Goal: Transaction & Acquisition: Book appointment/travel/reservation

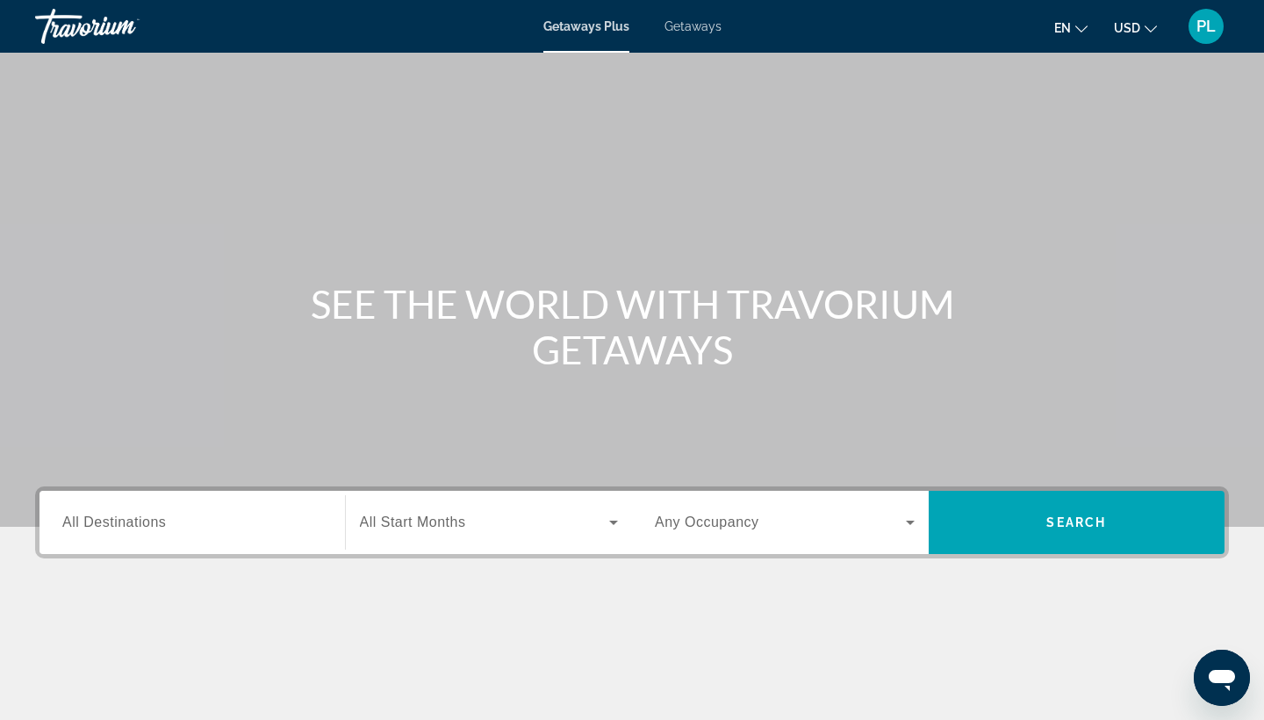
click at [710, 26] on span "Getaways" at bounding box center [693, 26] width 57 height 14
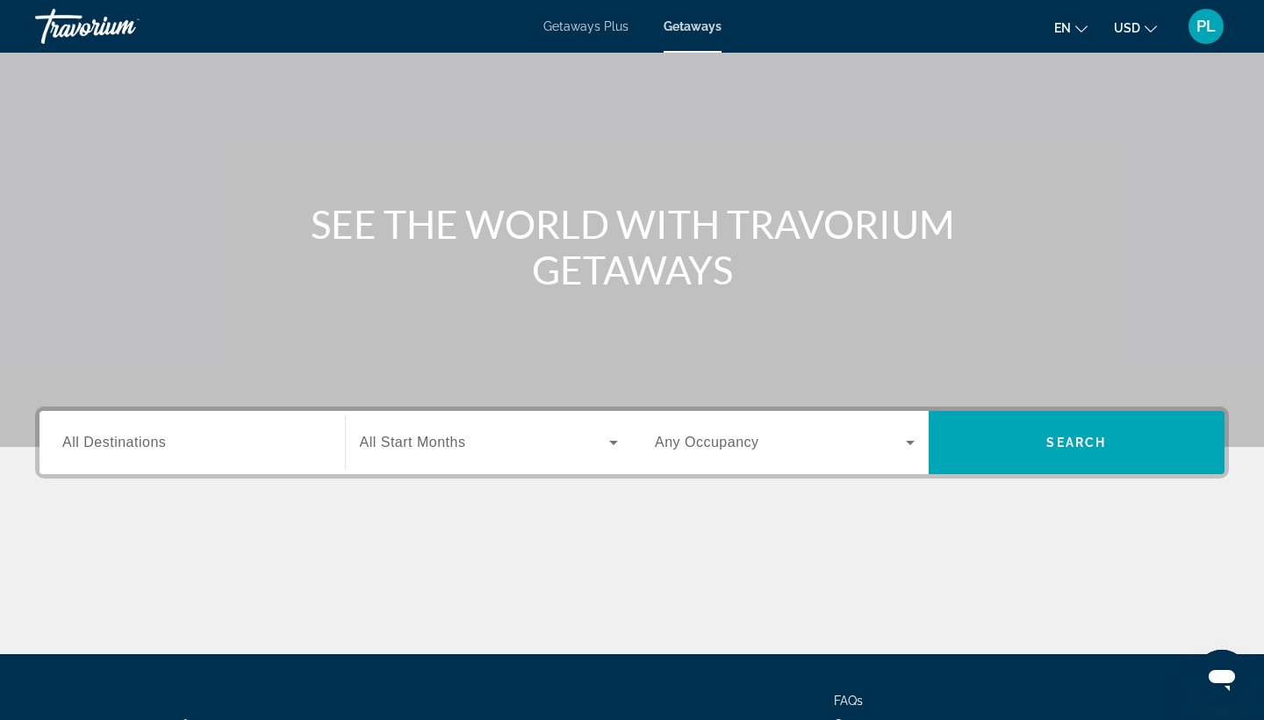
scroll to position [101, 0]
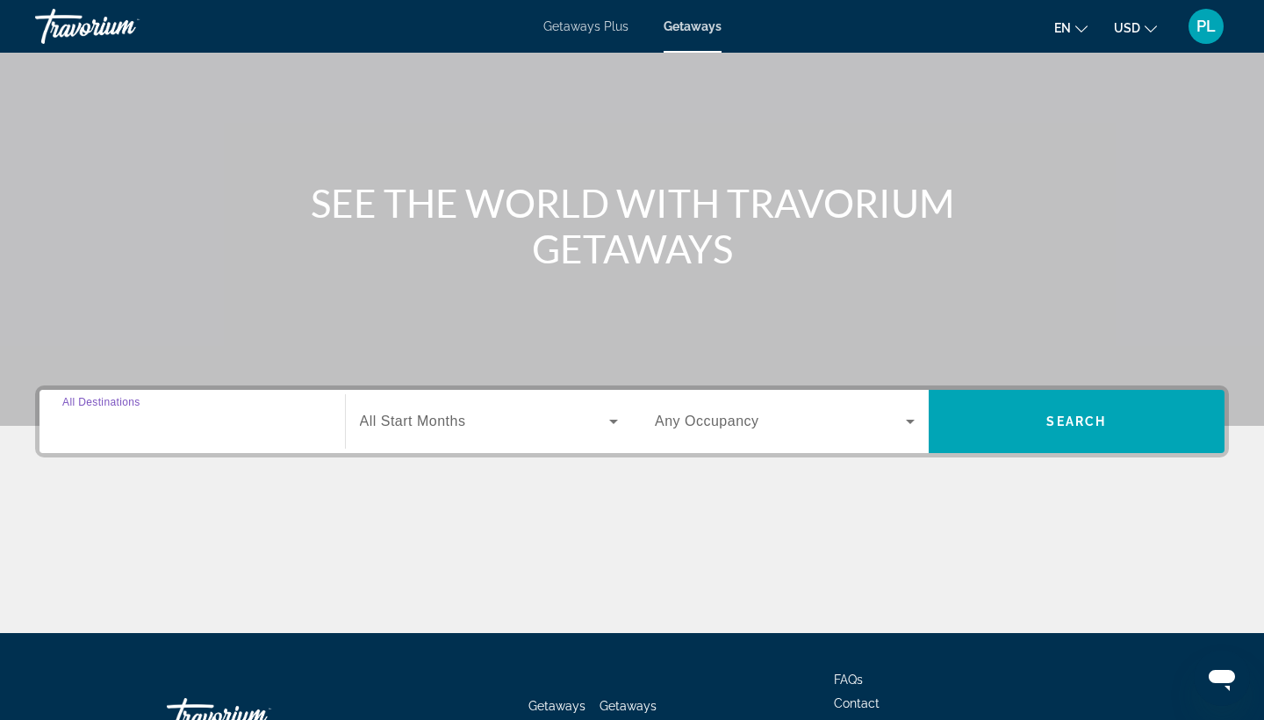
click at [193, 419] on input "Destination All Destinations" at bounding box center [192, 422] width 260 height 21
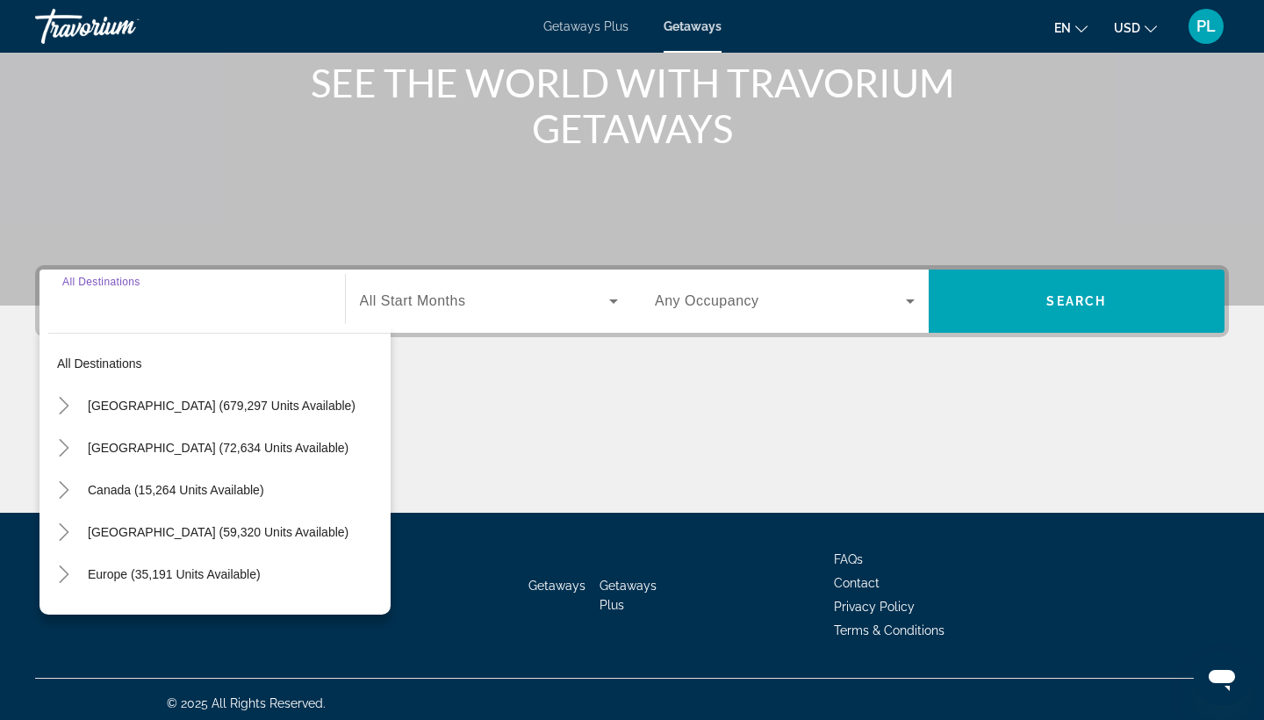
scroll to position [229, 0]
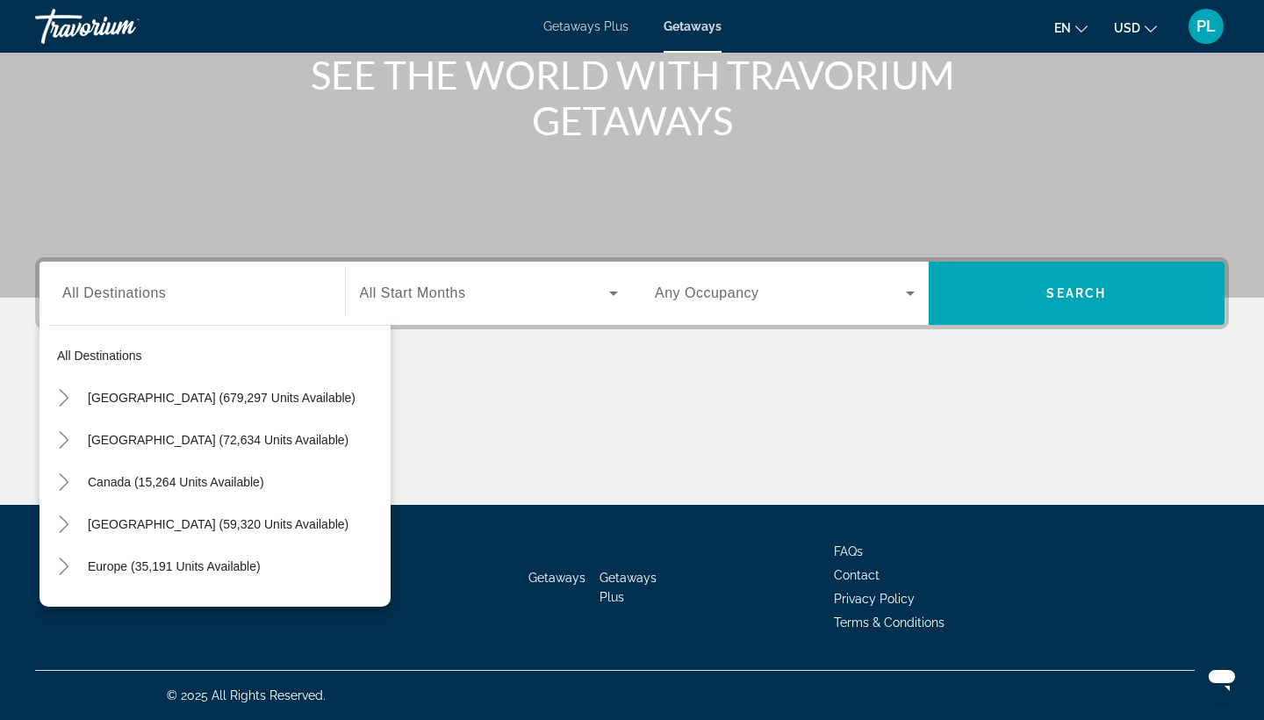
click at [162, 306] on div "Search widget" at bounding box center [192, 294] width 260 height 50
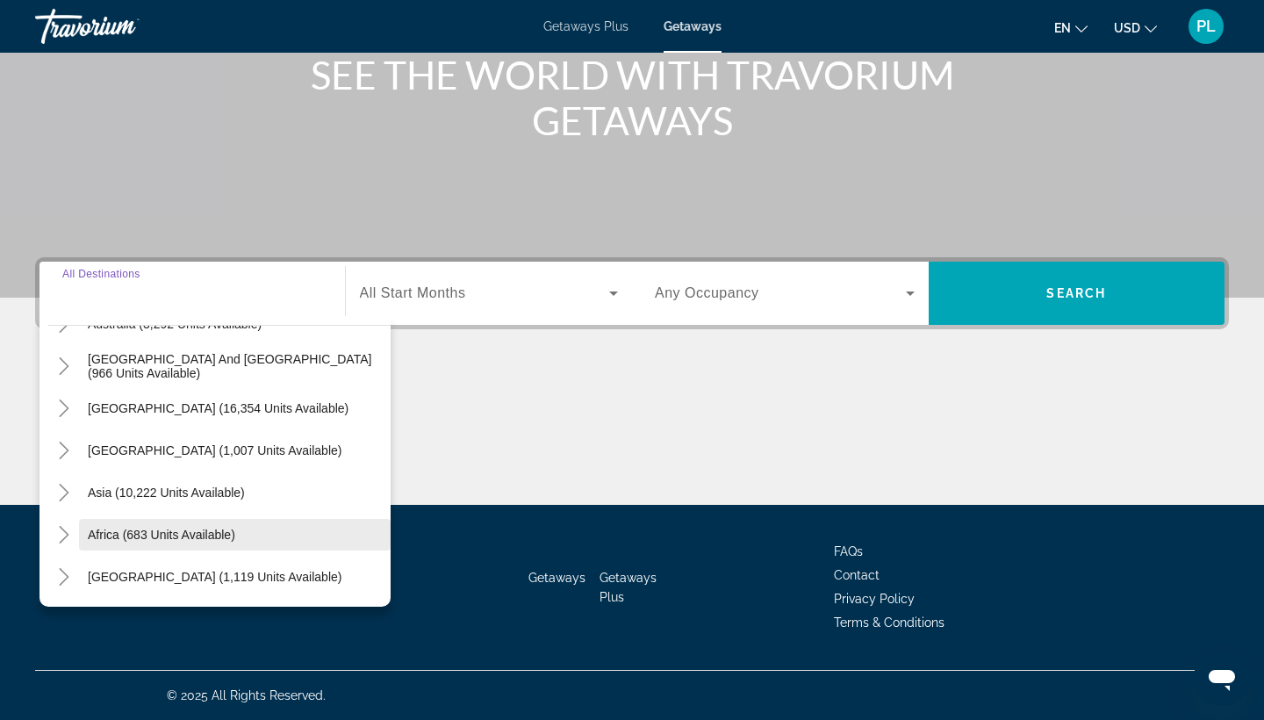
click at [180, 535] on span "Africa (683 units available)" at bounding box center [161, 535] width 147 height 14
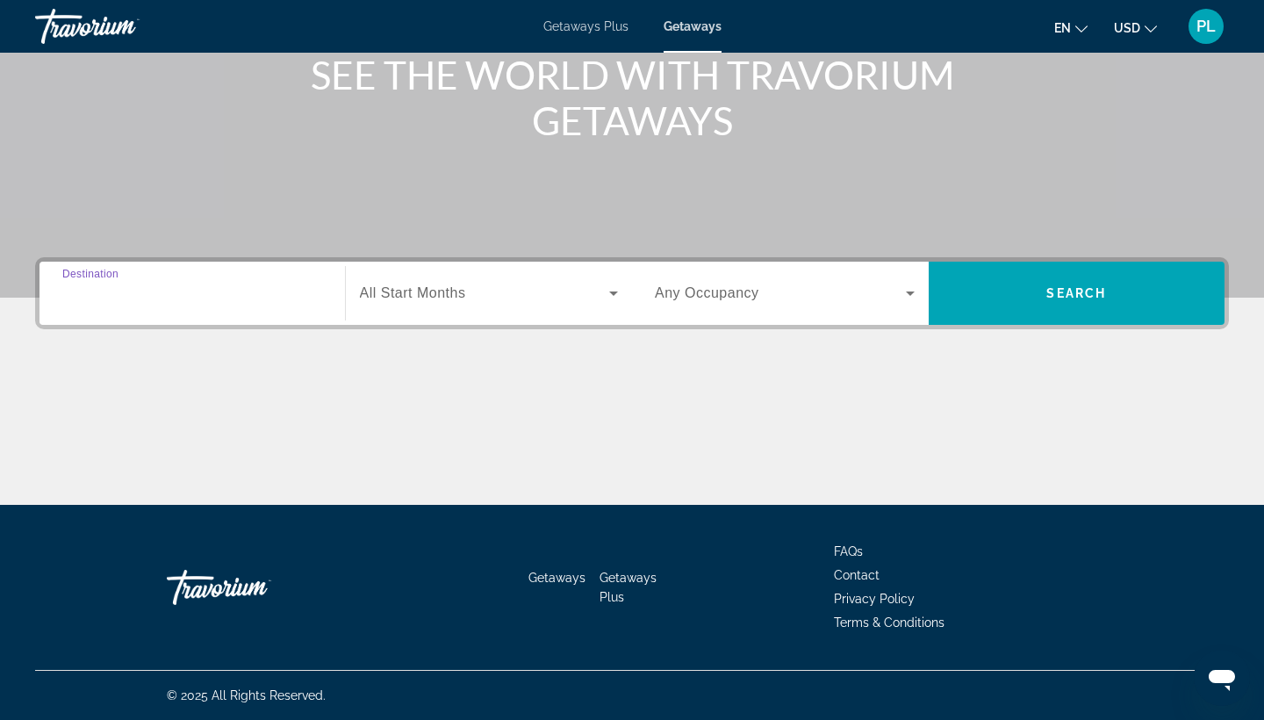
type input "**********"
click at [471, 305] on div "Search widget" at bounding box center [489, 293] width 259 height 49
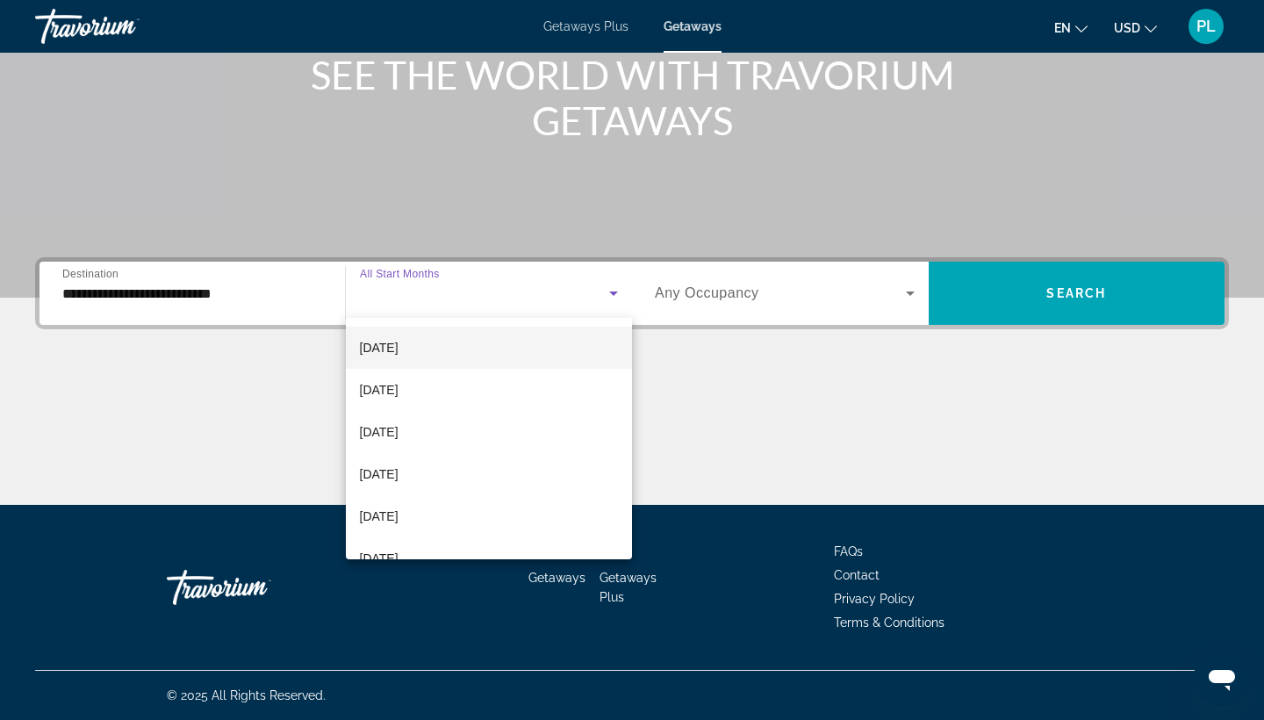
scroll to position [338, 0]
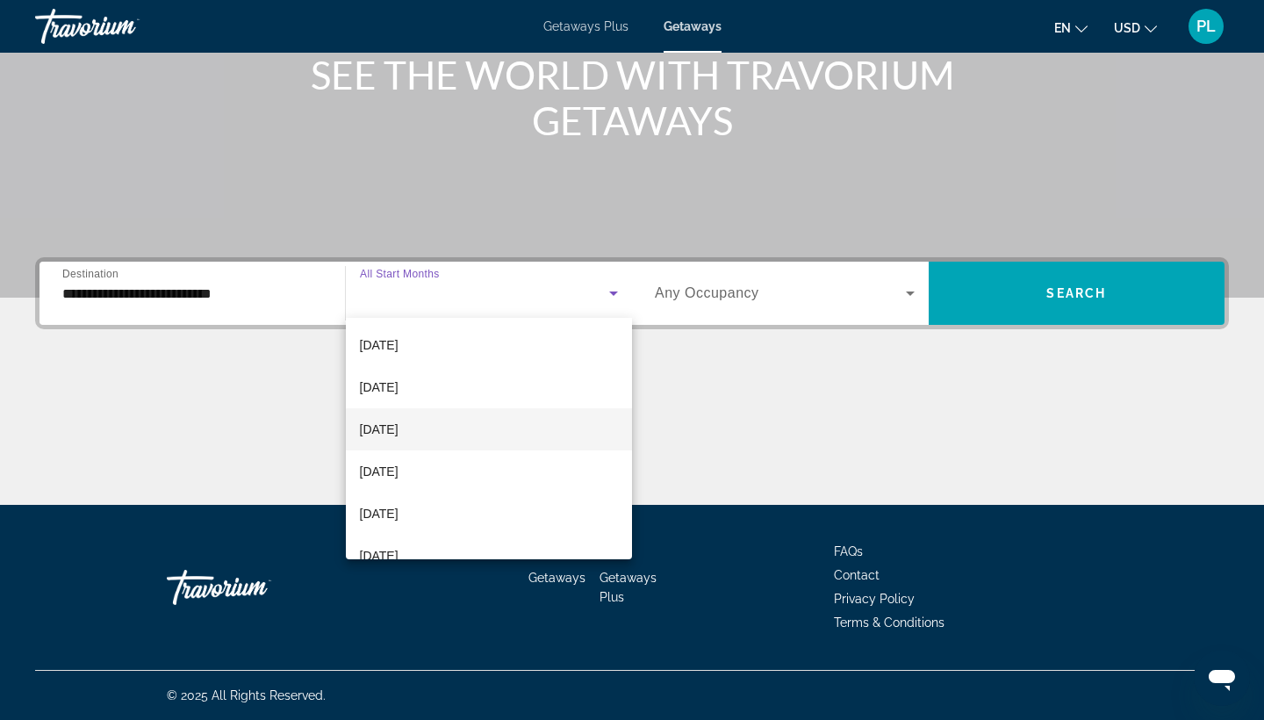
click at [451, 436] on mat-option "[DATE]" at bounding box center [489, 429] width 287 height 42
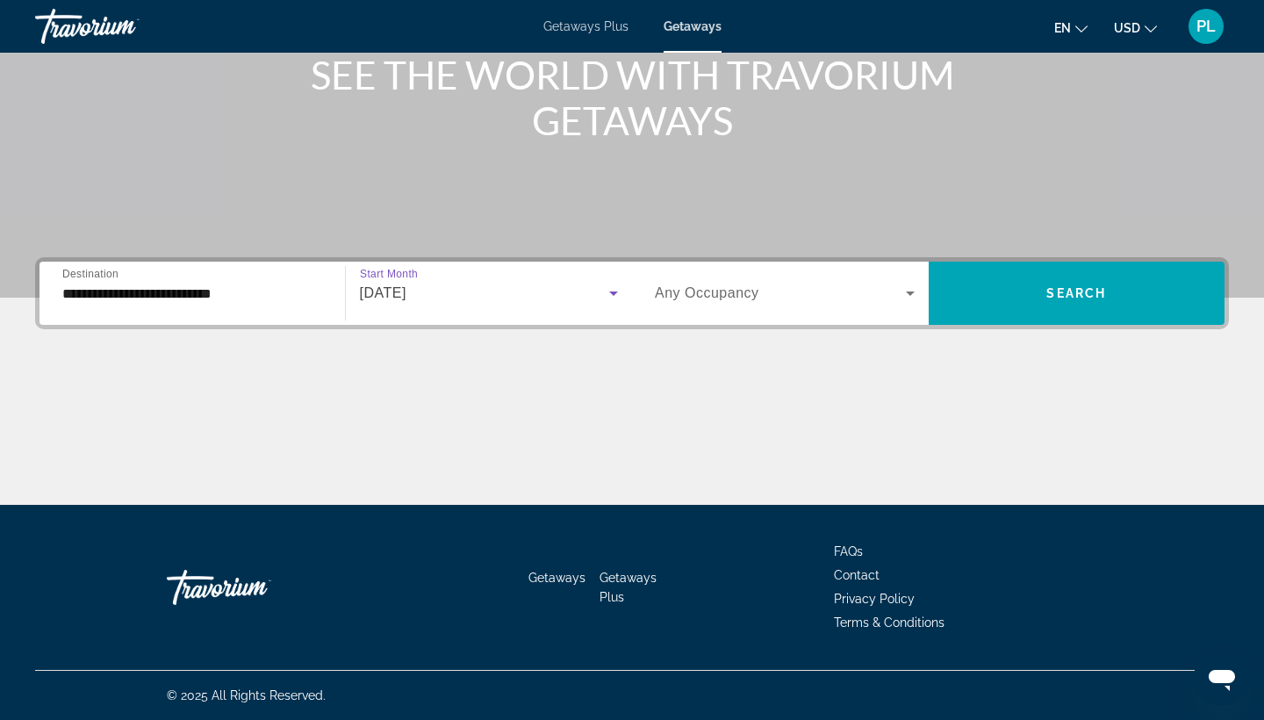
click at [720, 305] on div "Search widget" at bounding box center [785, 293] width 260 height 49
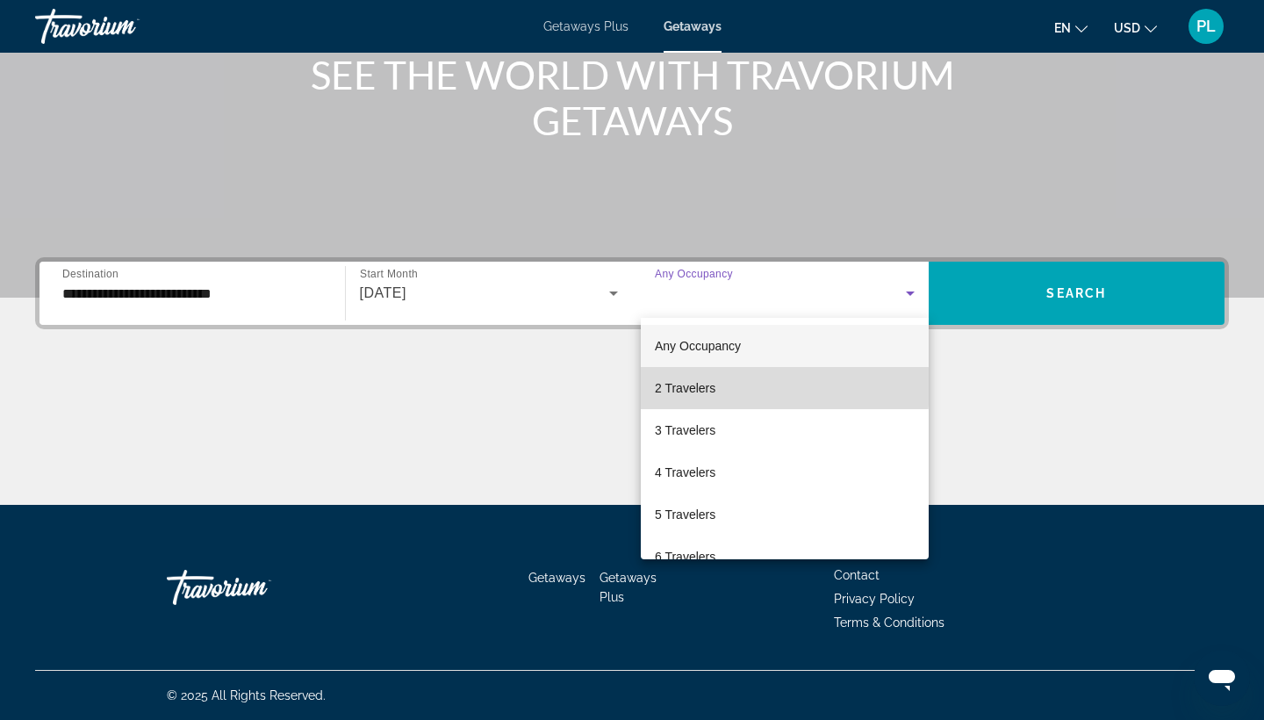
click at [719, 386] on mat-option "2 Travelers" at bounding box center [785, 388] width 288 height 42
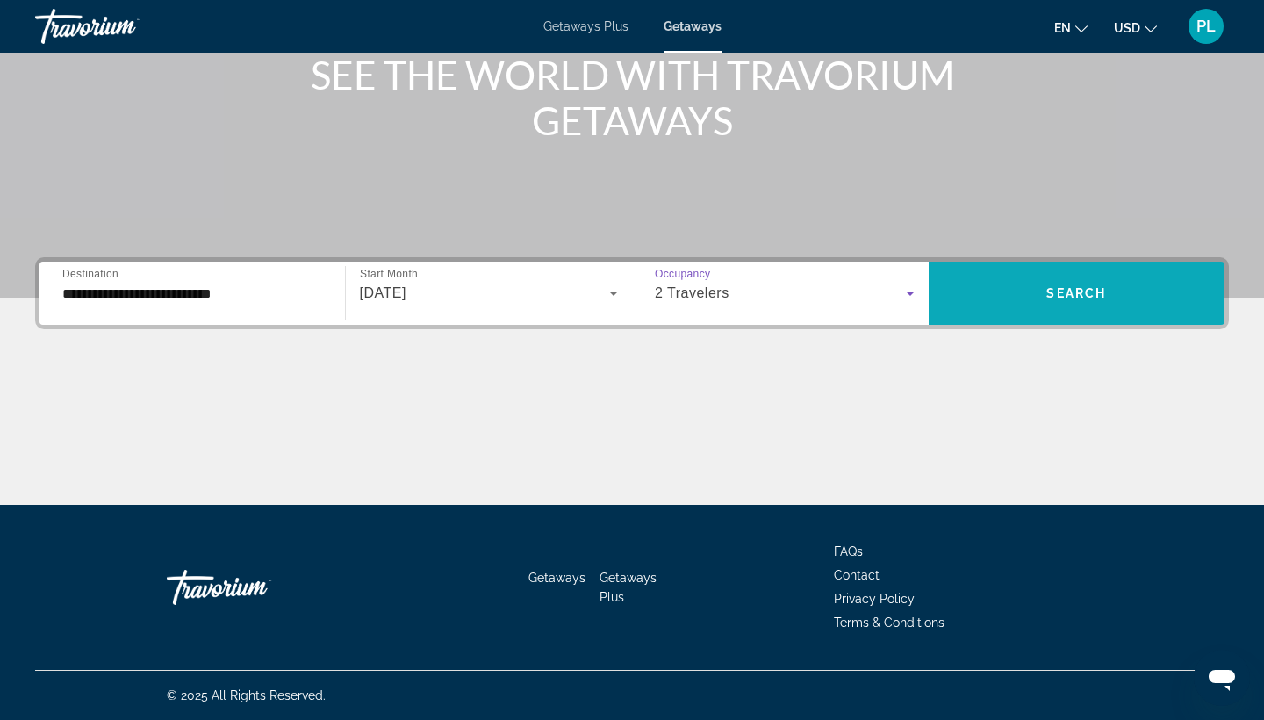
click at [1007, 282] on span "Search widget" at bounding box center [1077, 293] width 297 height 42
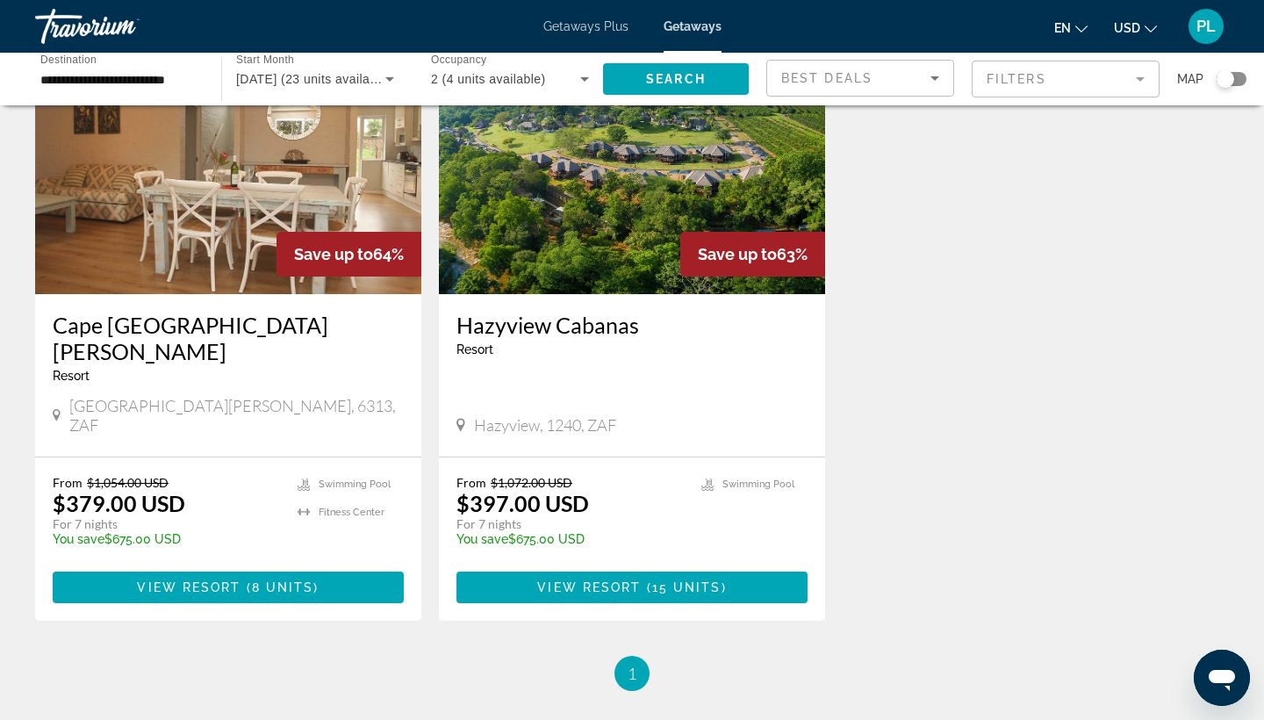
scroll to position [149, 0]
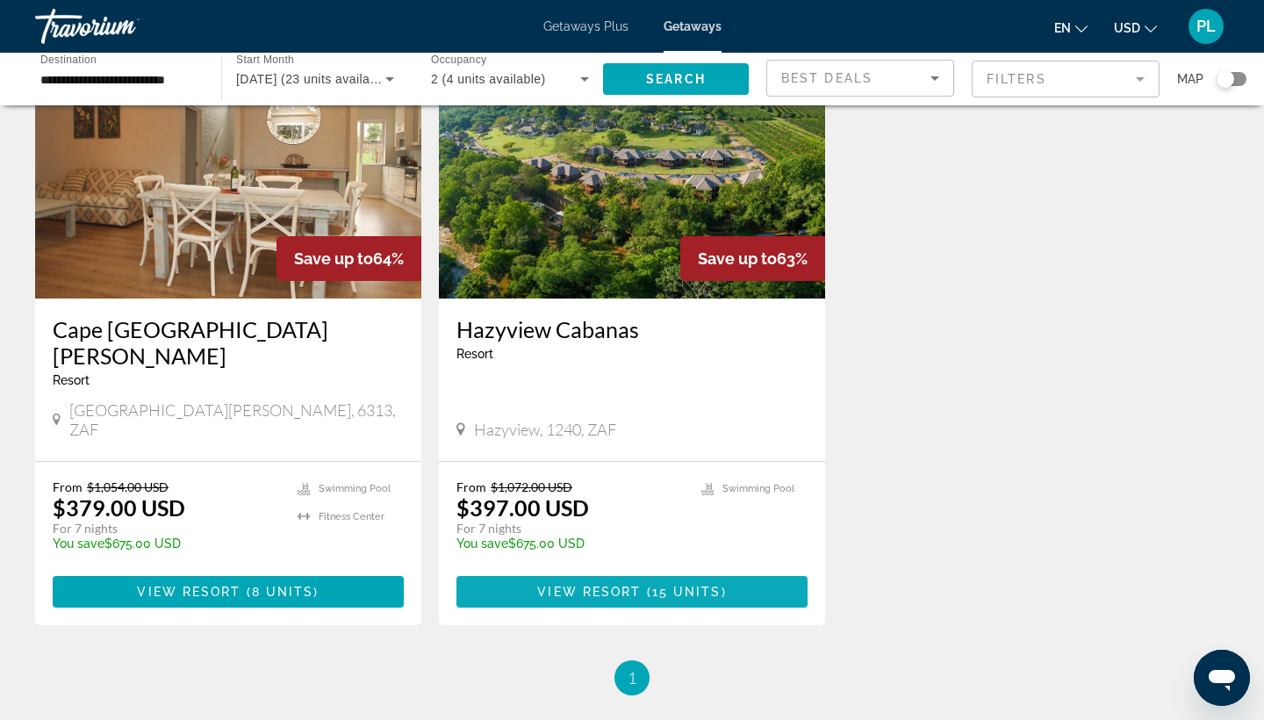
click at [688, 585] on span "15 units" at bounding box center [686, 592] width 69 height 14
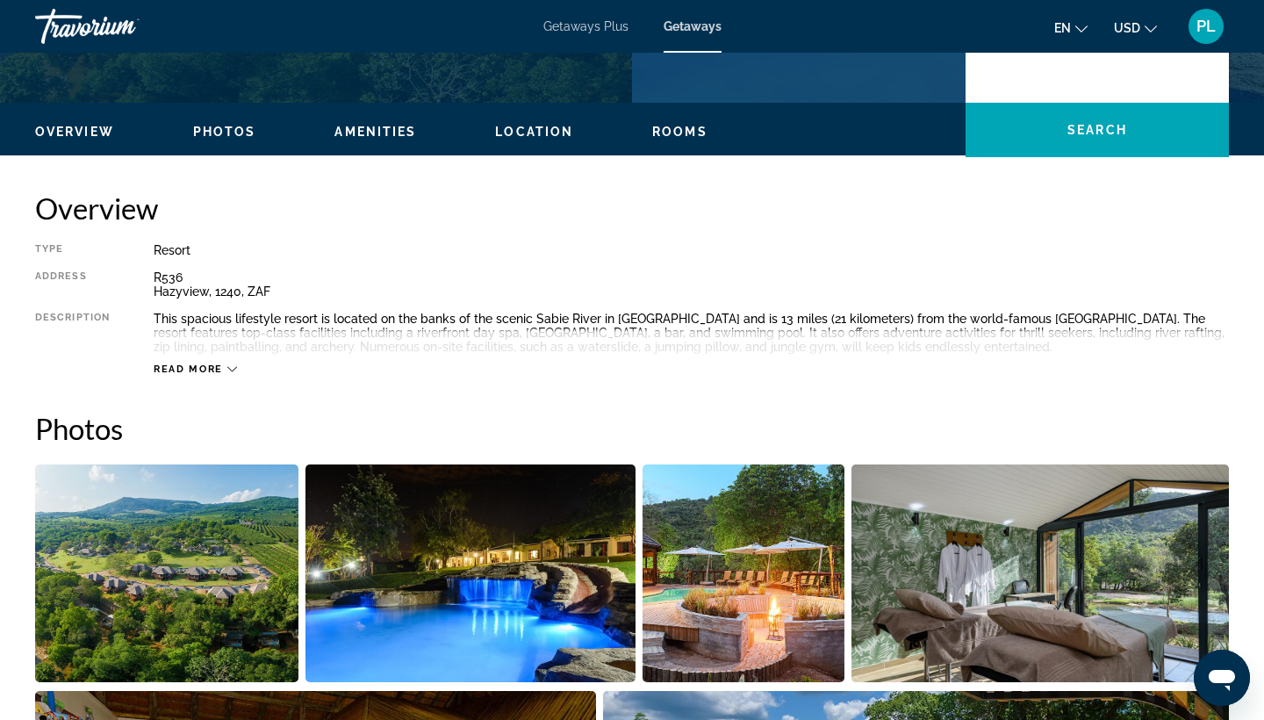
scroll to position [480, 0]
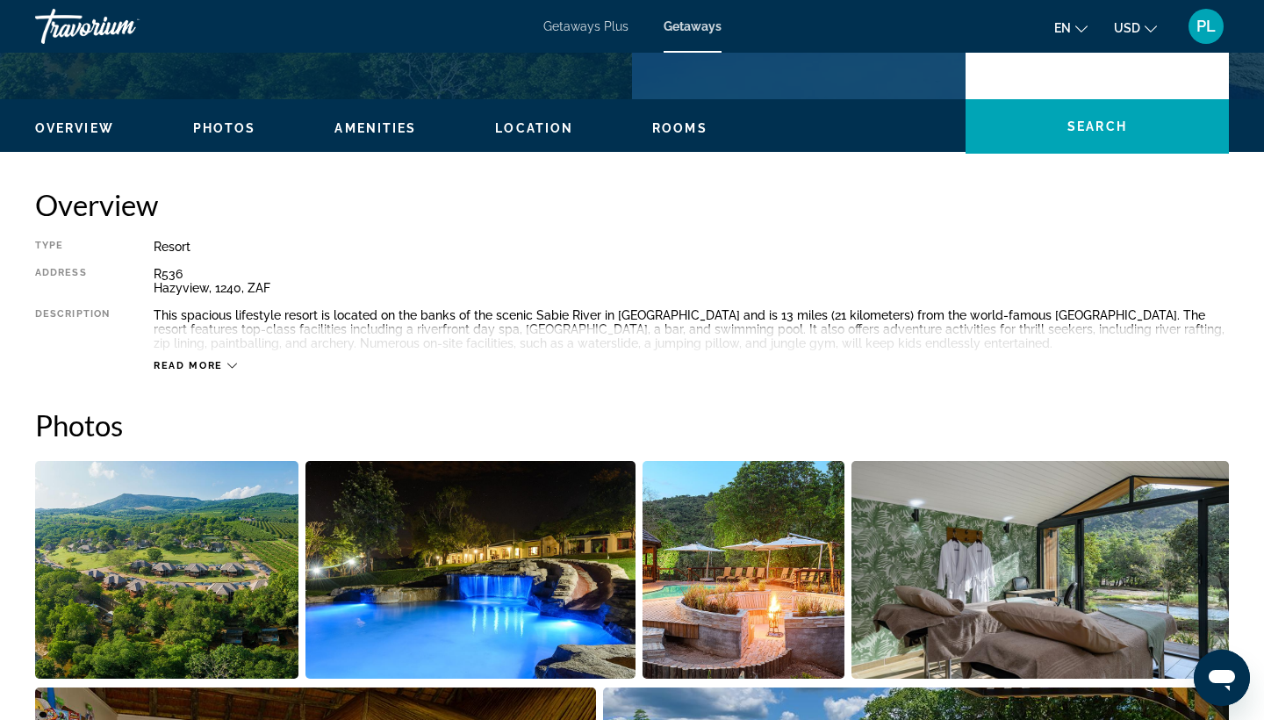
click at [203, 365] on span "Read more" at bounding box center [188, 365] width 69 height 11
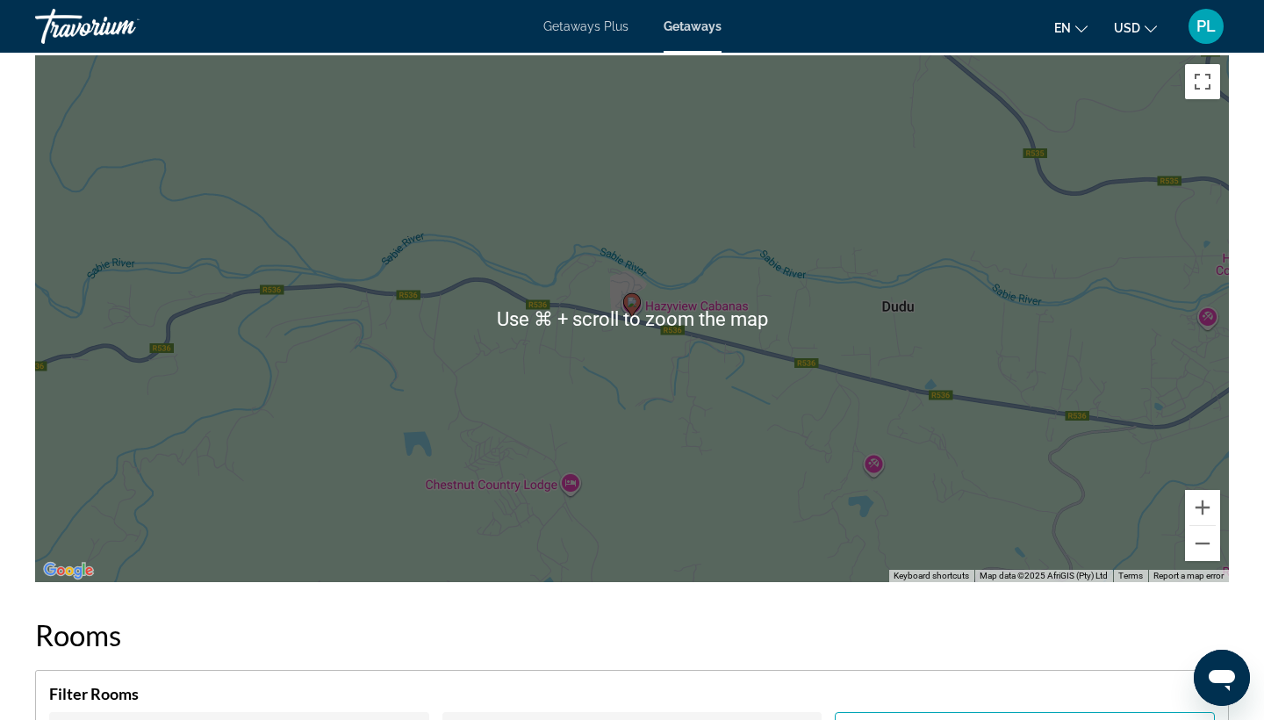
scroll to position [2261, 0]
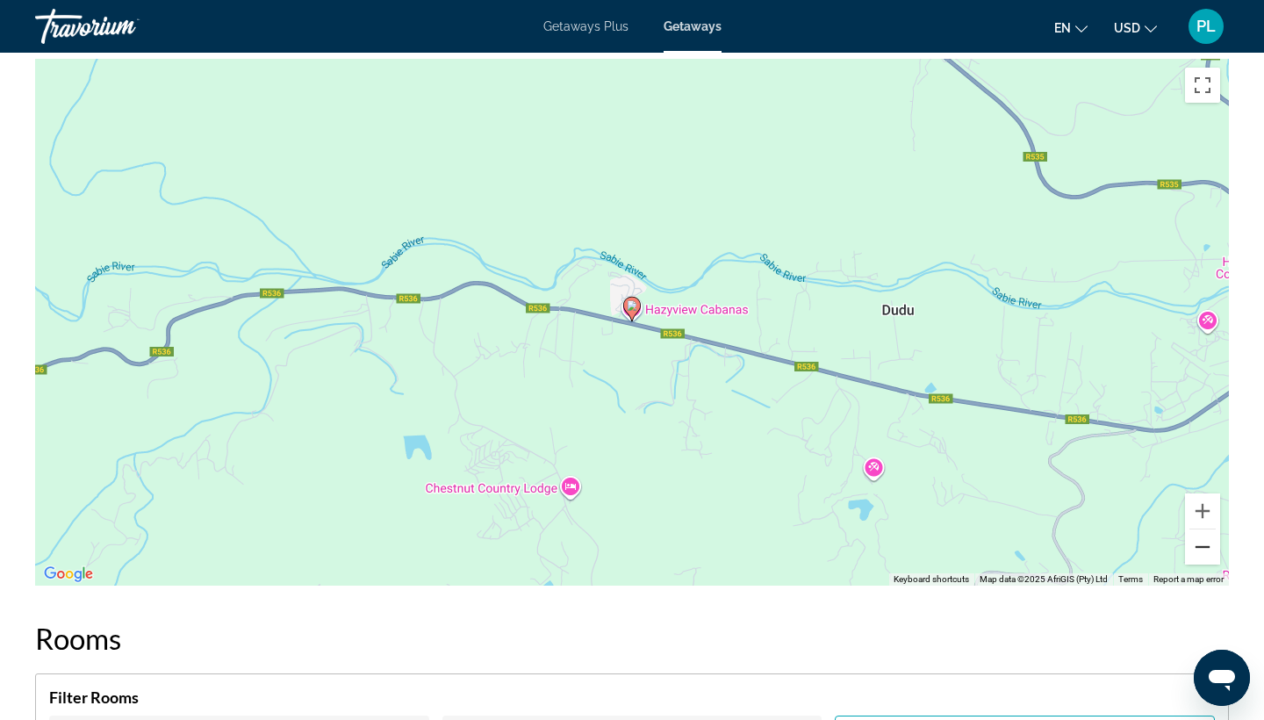
click at [1204, 553] on button "Zoom out" at bounding box center [1202, 546] width 35 height 35
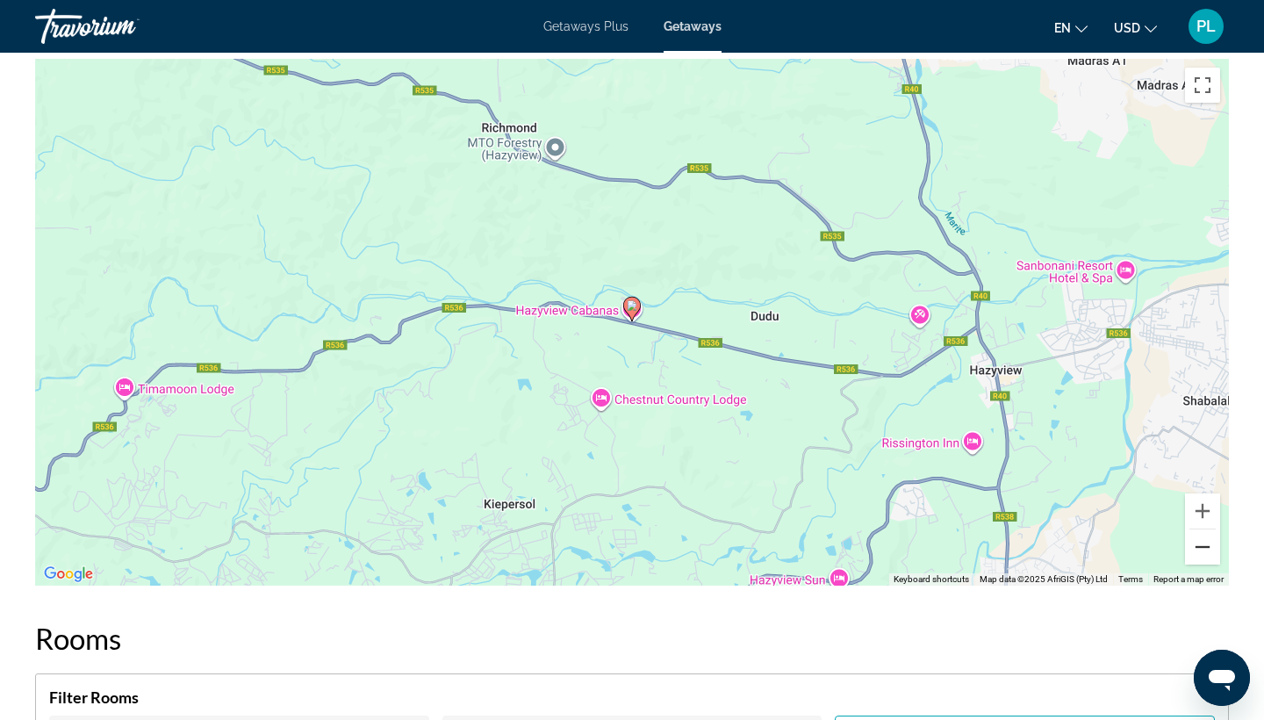
click at [1204, 553] on button "Zoom out" at bounding box center [1202, 546] width 35 height 35
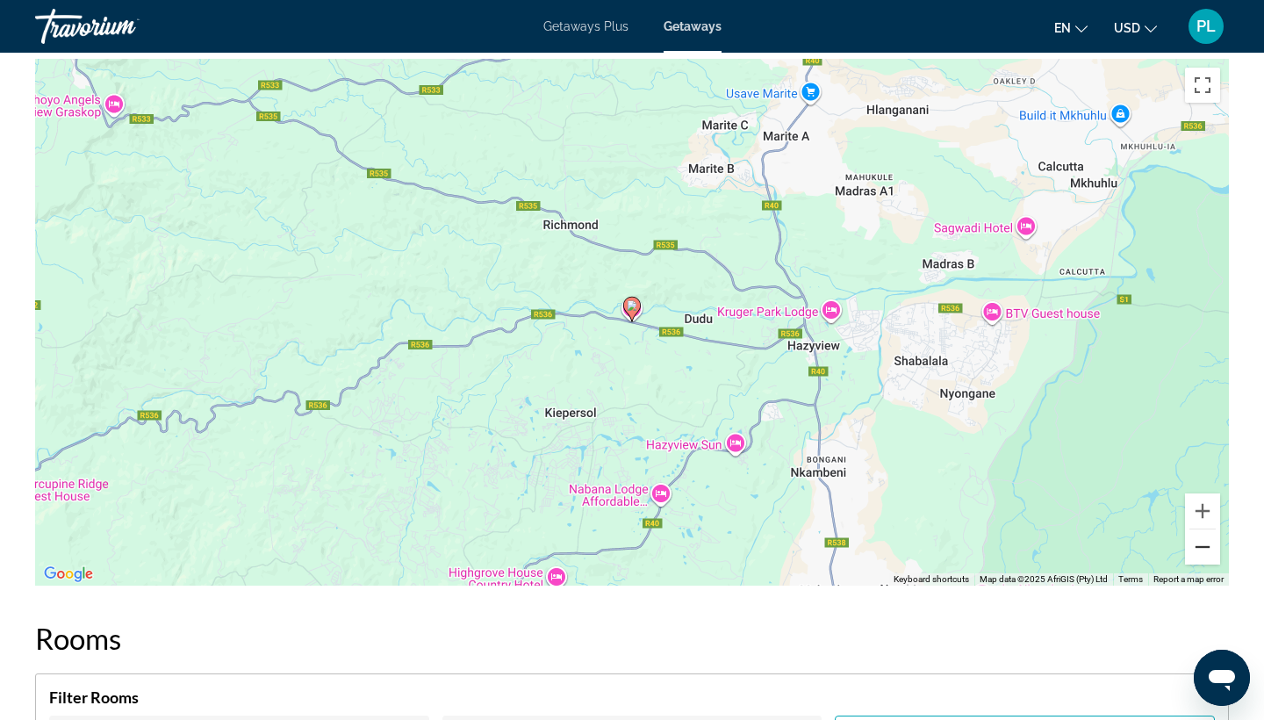
click at [1204, 553] on button "Zoom out" at bounding box center [1202, 546] width 35 height 35
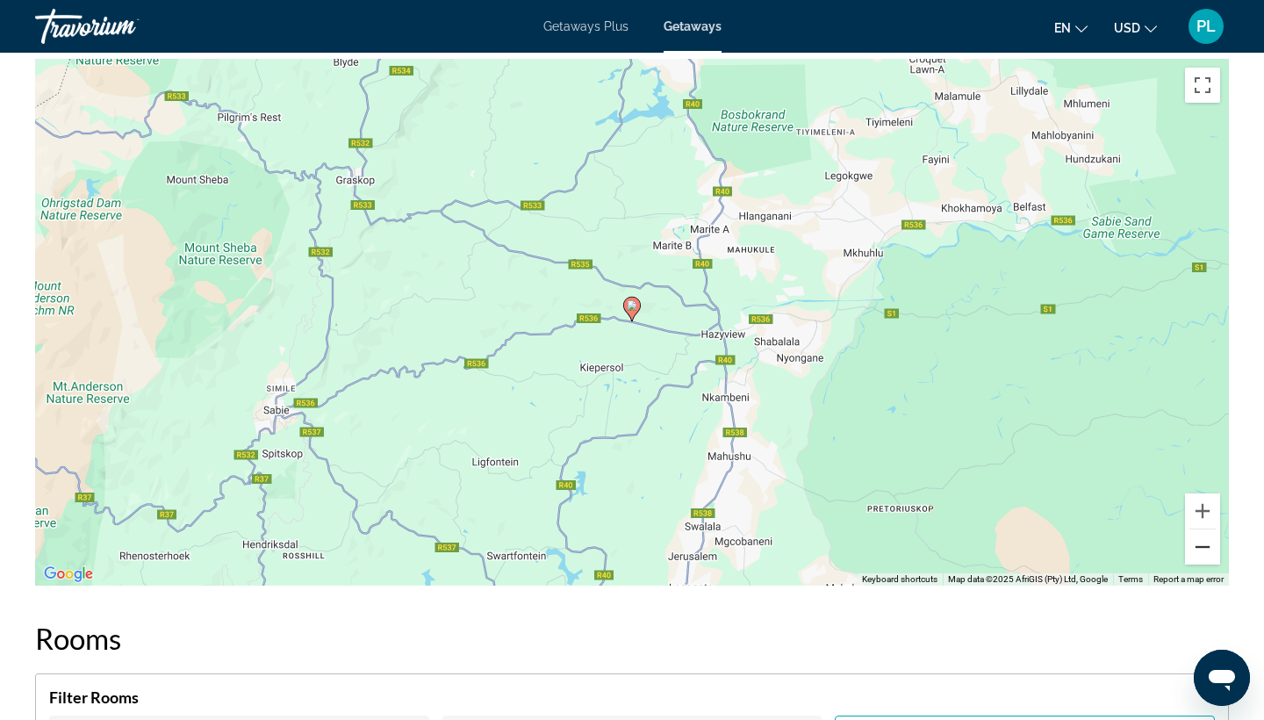
click at [1204, 553] on button "Zoom out" at bounding box center [1202, 546] width 35 height 35
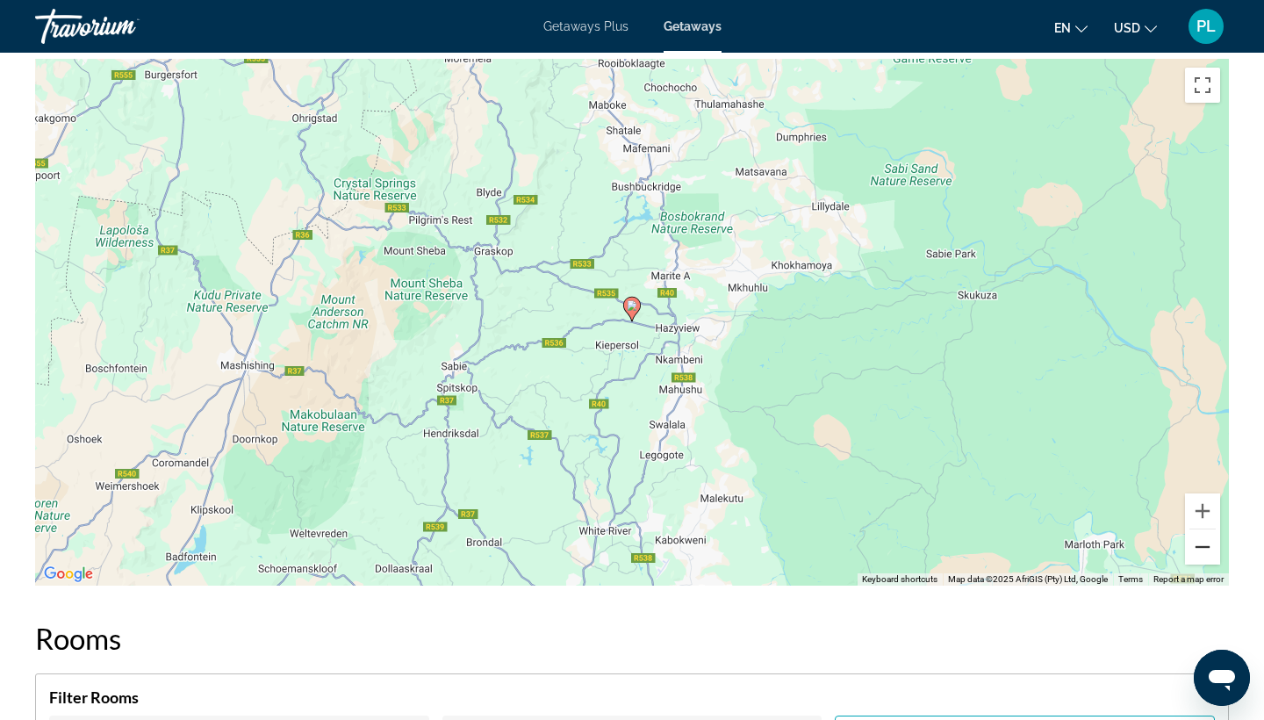
click at [1204, 553] on button "Zoom out" at bounding box center [1202, 546] width 35 height 35
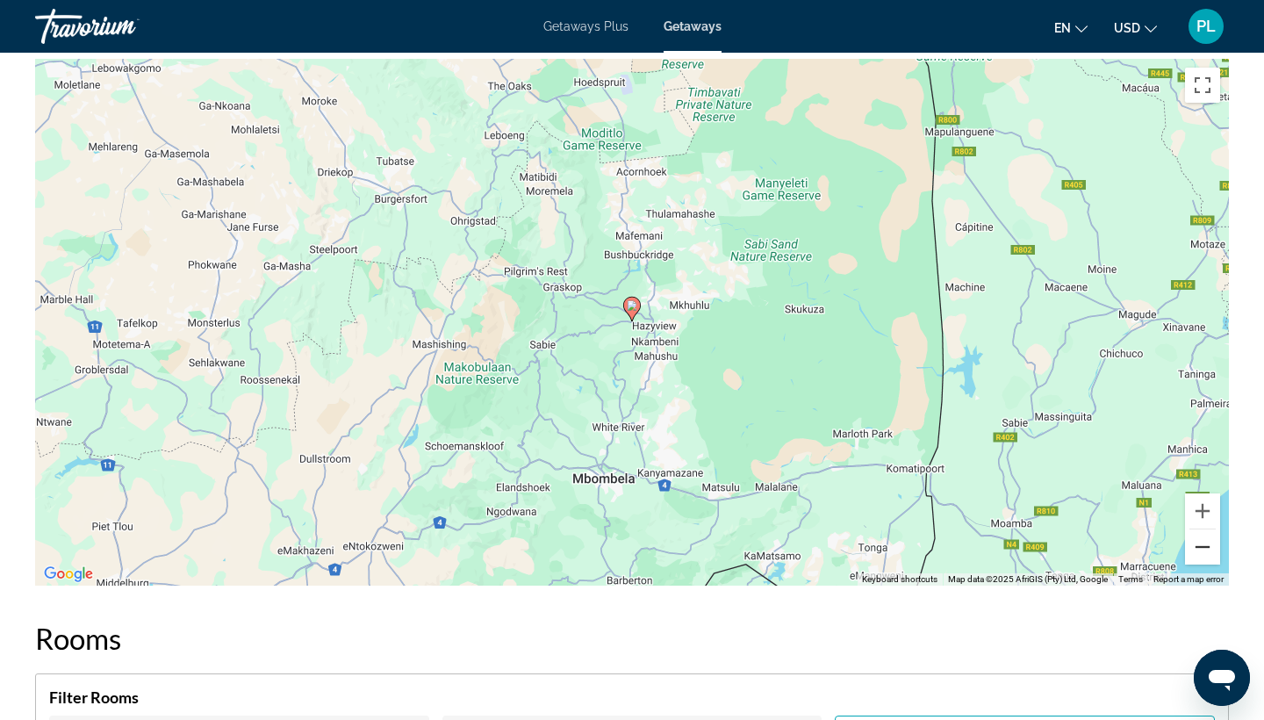
click at [1204, 553] on button "Zoom out" at bounding box center [1202, 546] width 35 height 35
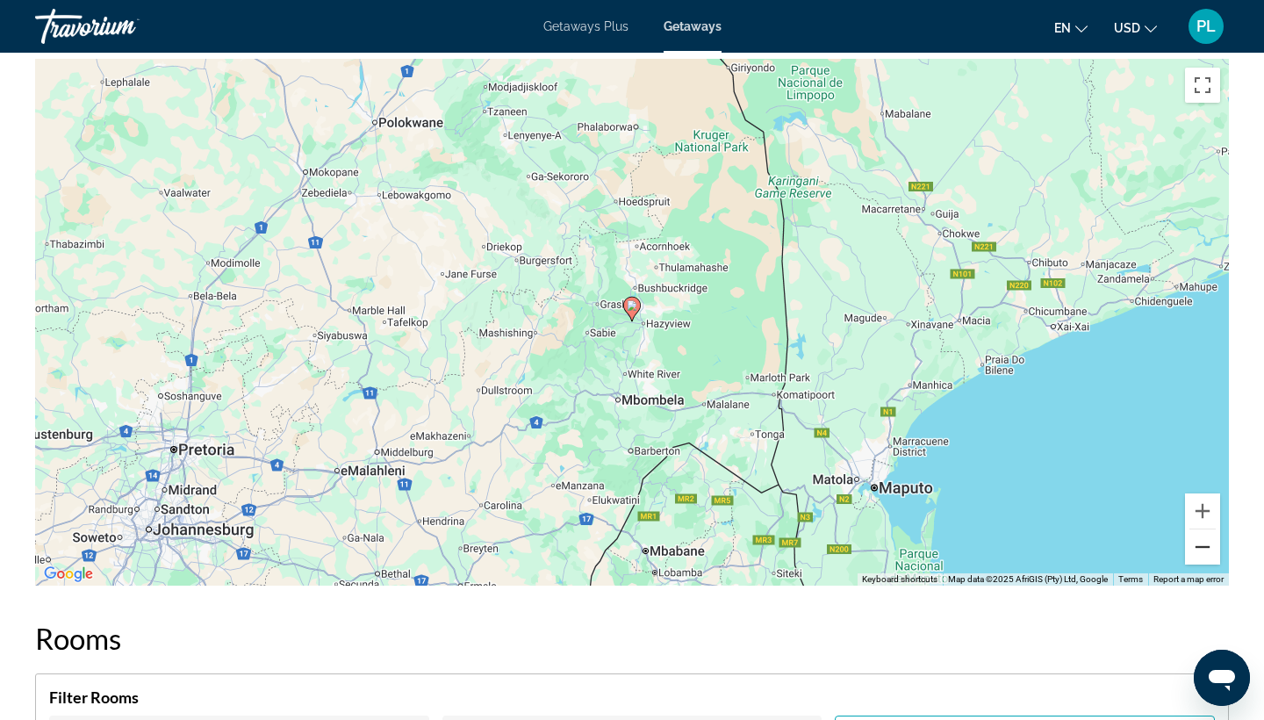
click at [1204, 553] on button "Zoom out" at bounding box center [1202, 546] width 35 height 35
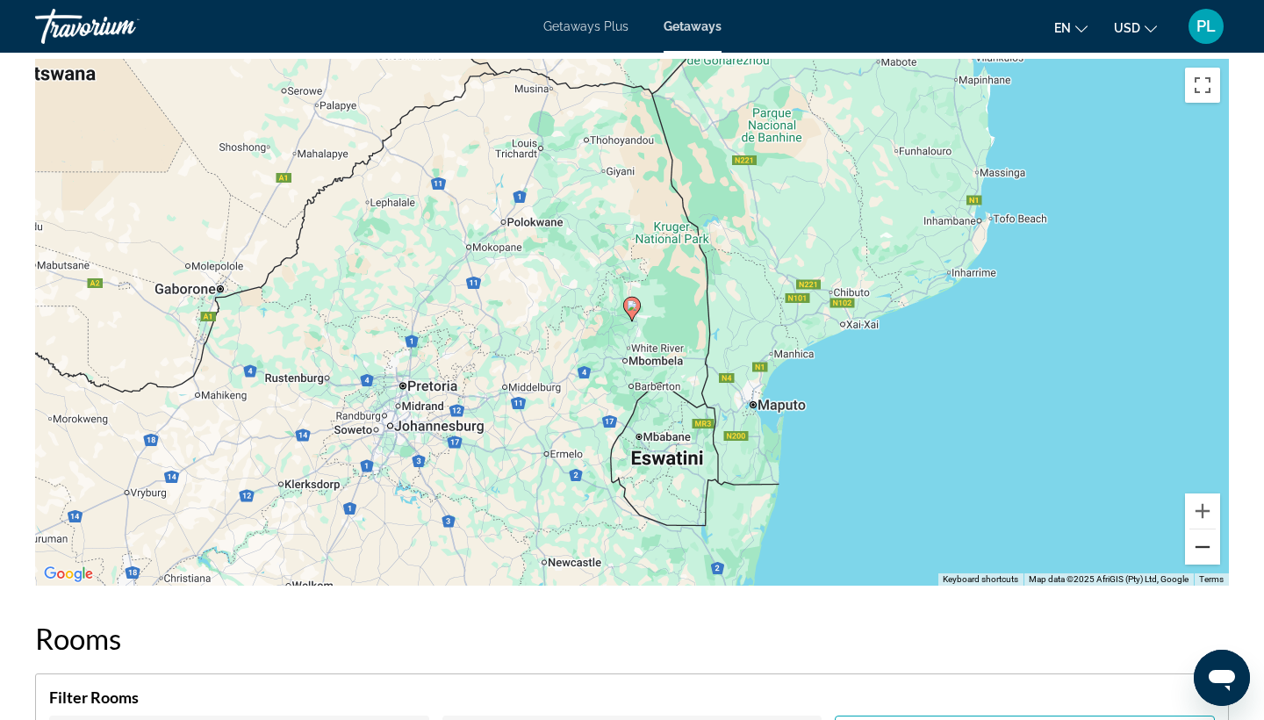
click at [1204, 553] on button "Zoom out" at bounding box center [1202, 546] width 35 height 35
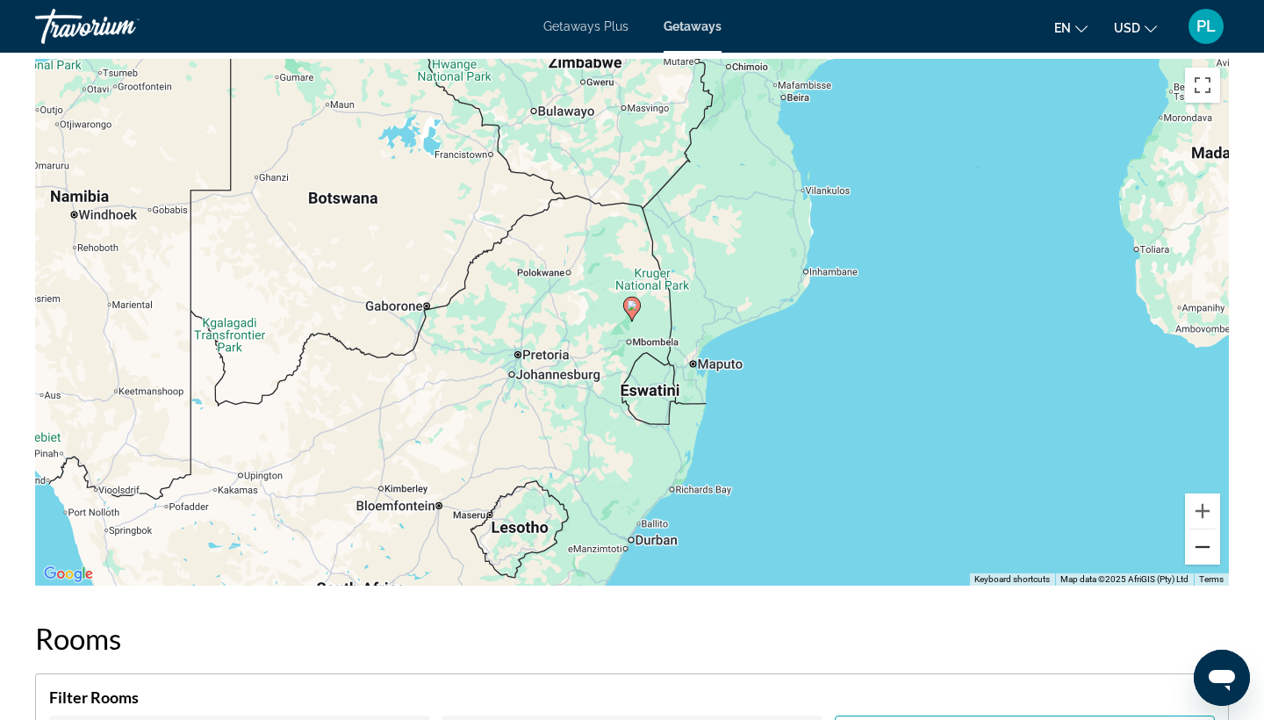
click at [1204, 553] on button "Zoom out" at bounding box center [1202, 546] width 35 height 35
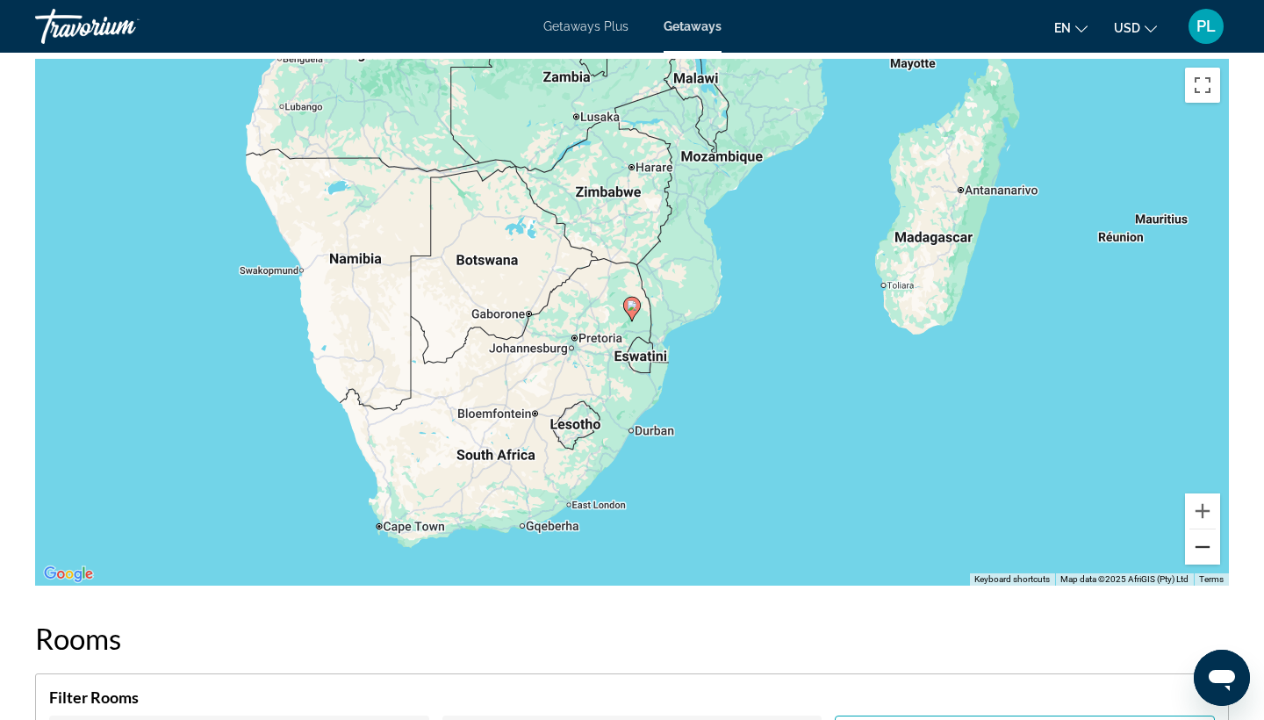
click at [1204, 554] on button "Zoom out" at bounding box center [1202, 546] width 35 height 35
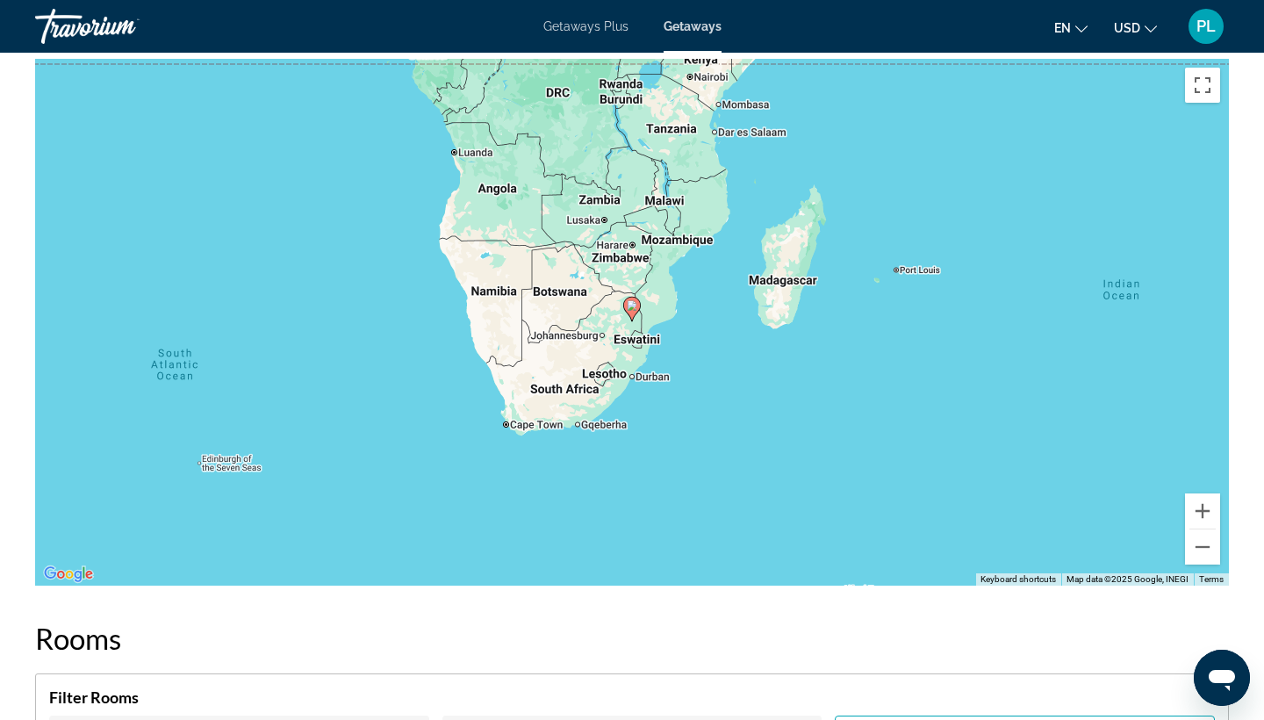
click at [571, 29] on span "Getaways Plus" at bounding box center [585, 26] width 85 height 14
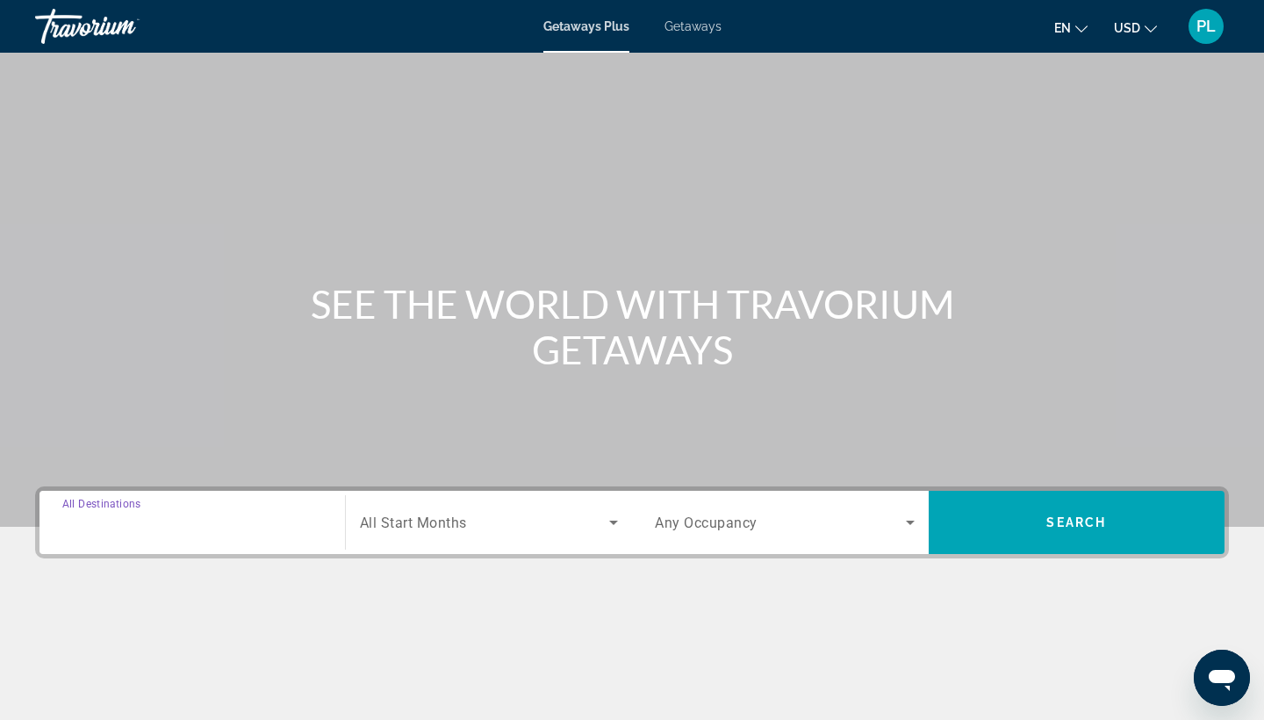
click at [221, 524] on input "Destination All Destinations" at bounding box center [192, 523] width 260 height 21
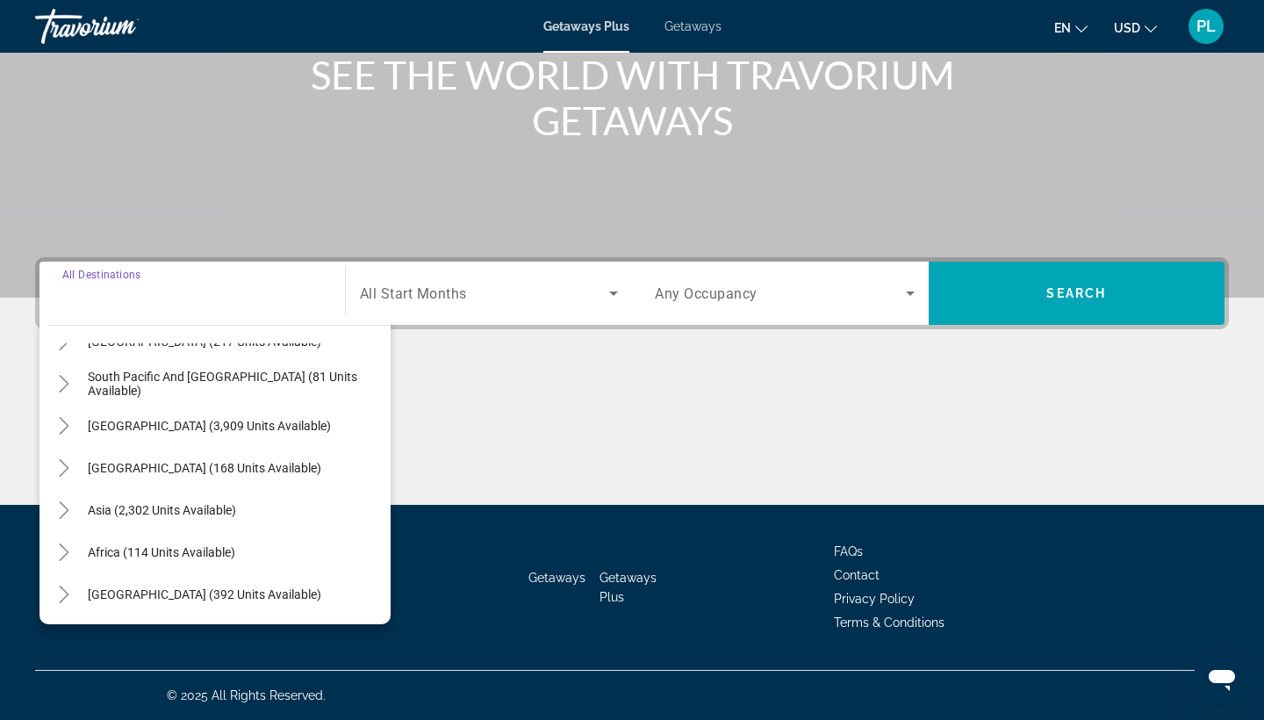
scroll to position [229, 0]
click at [183, 549] on span "Africa (114 units available)" at bounding box center [161, 552] width 147 height 14
type input "**********"
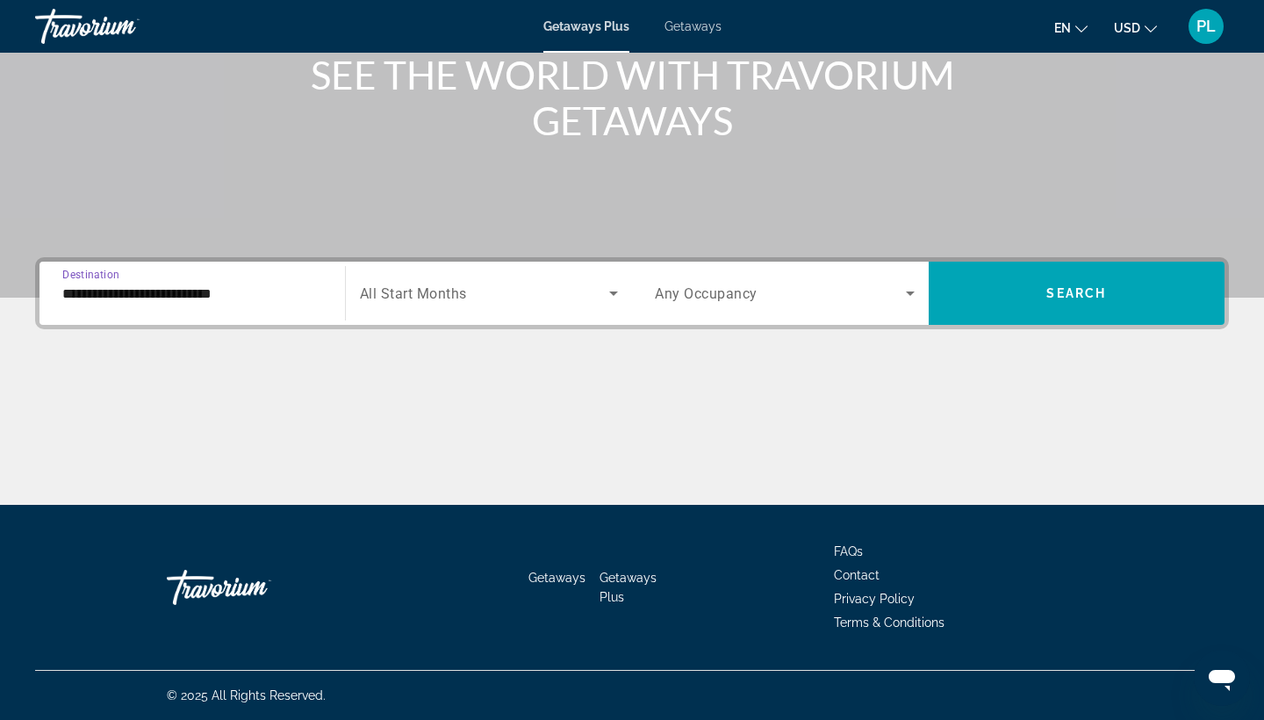
click at [522, 299] on span "Search widget" at bounding box center [485, 293] width 250 height 21
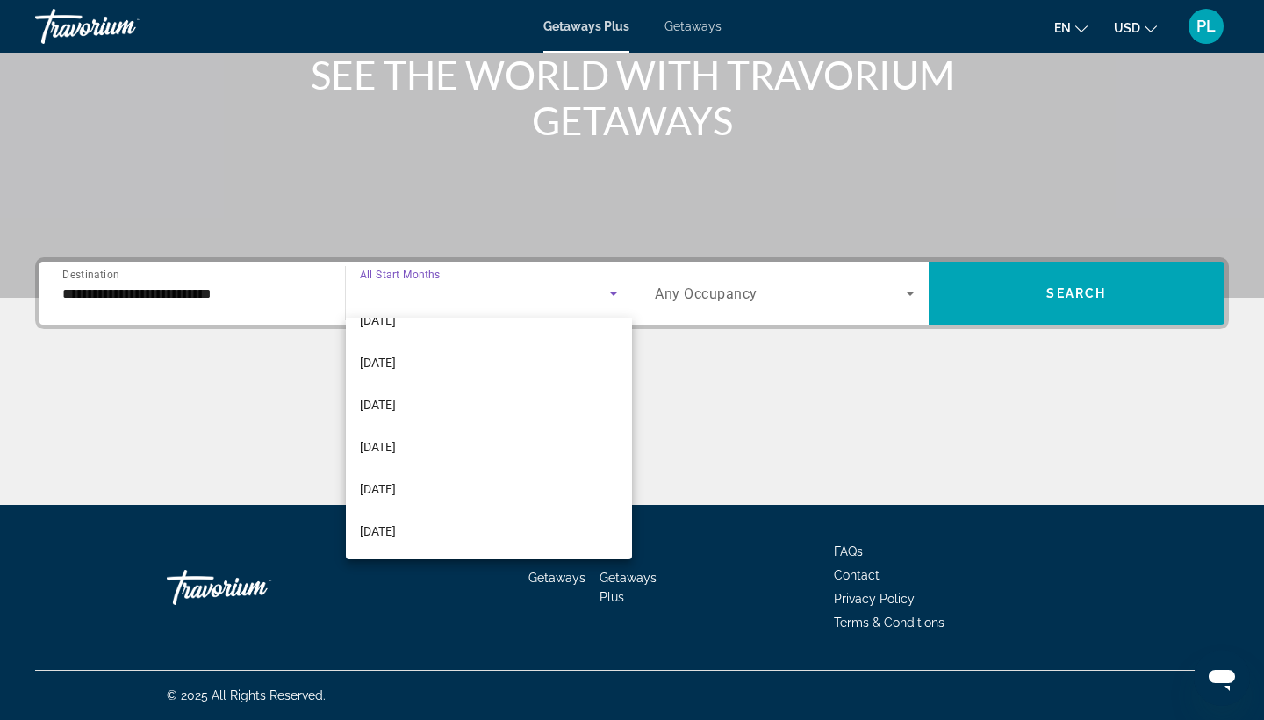
scroll to position [363, 0]
click at [448, 406] on mat-option "[DATE]" at bounding box center [489, 405] width 287 height 42
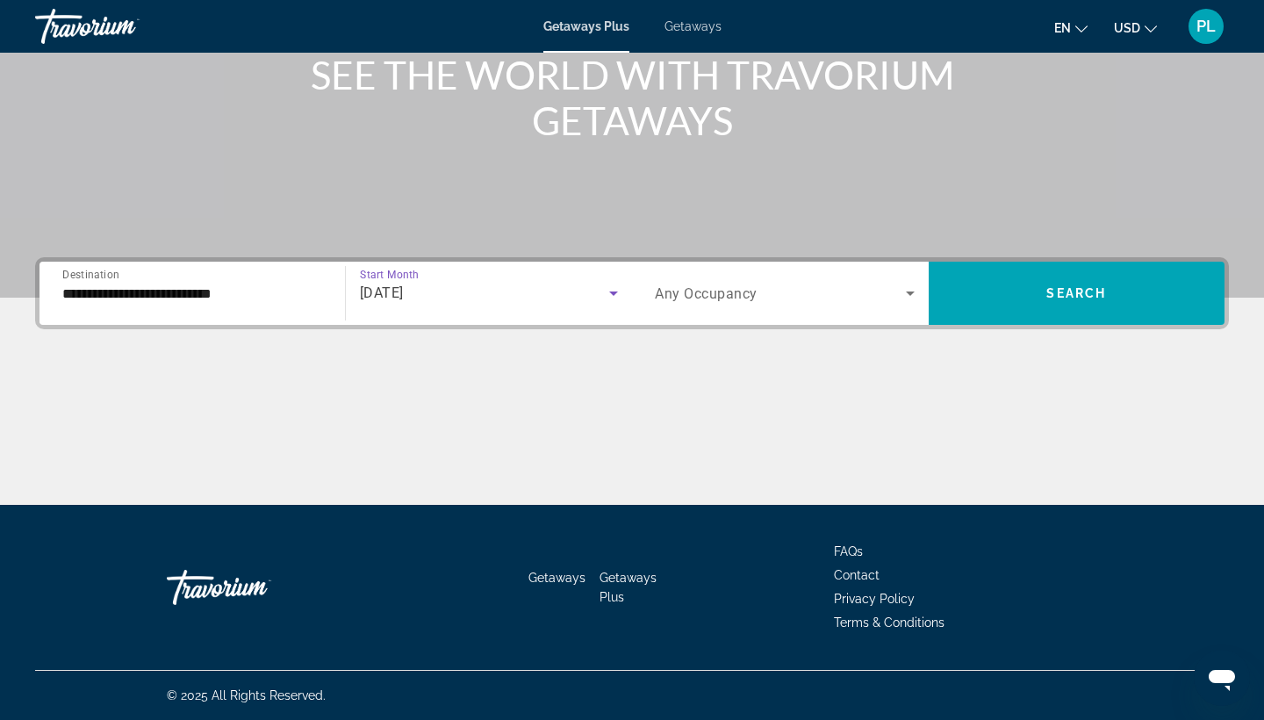
click at [759, 298] on span "Search widget" at bounding box center [780, 293] width 251 height 21
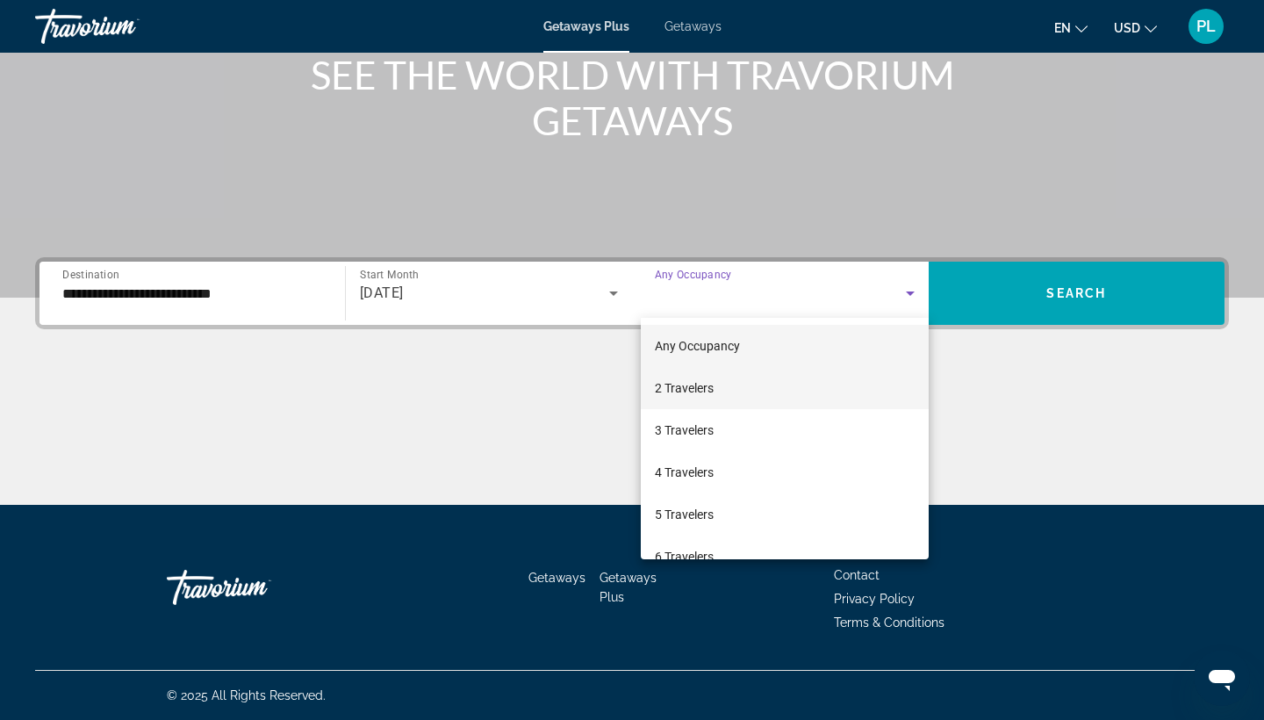
click at [731, 381] on mat-option "2 Travelers" at bounding box center [785, 388] width 288 height 42
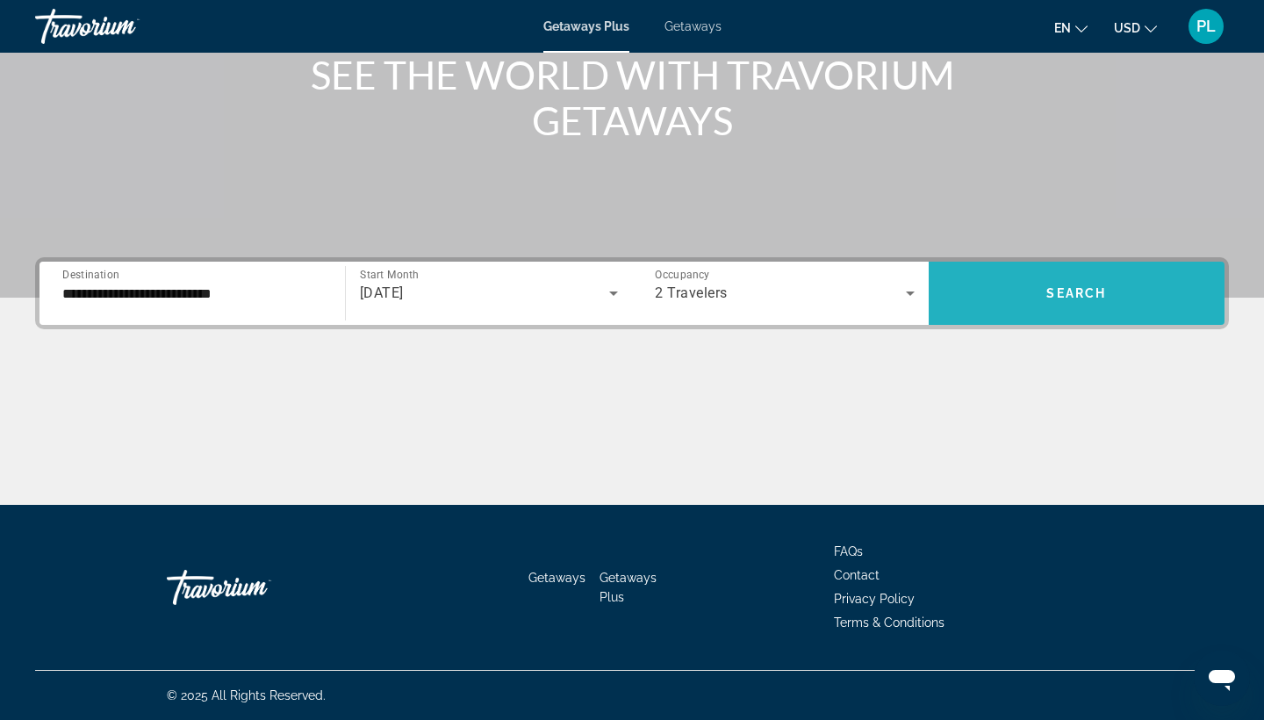
click at [1089, 291] on span "Search" at bounding box center [1076, 293] width 60 height 14
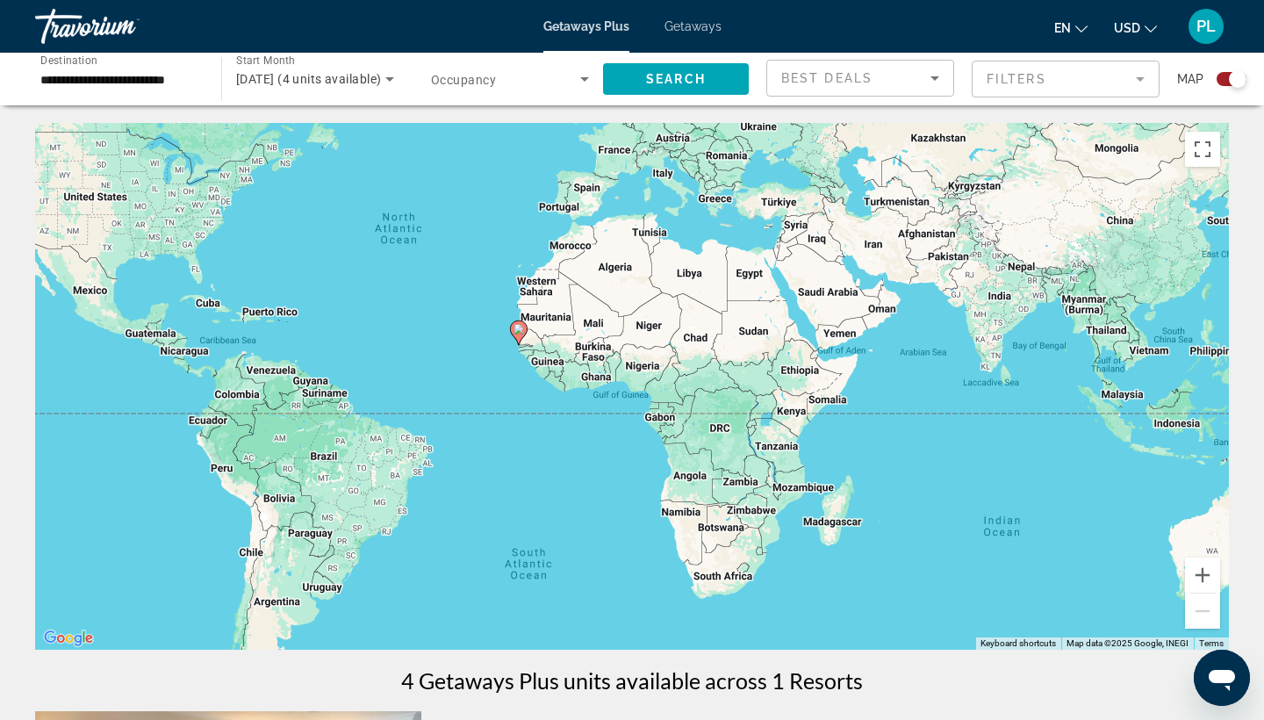
drag, startPoint x: 925, startPoint y: 456, endPoint x: 744, endPoint y: 323, distance: 224.2
click at [744, 323] on div "To activate drag with keyboard, press Alt + Enter. Once in keyboard drag state,…" at bounding box center [632, 386] width 1194 height 527
click at [349, 80] on span "[DATE] (4 units available)" at bounding box center [308, 79] width 145 height 14
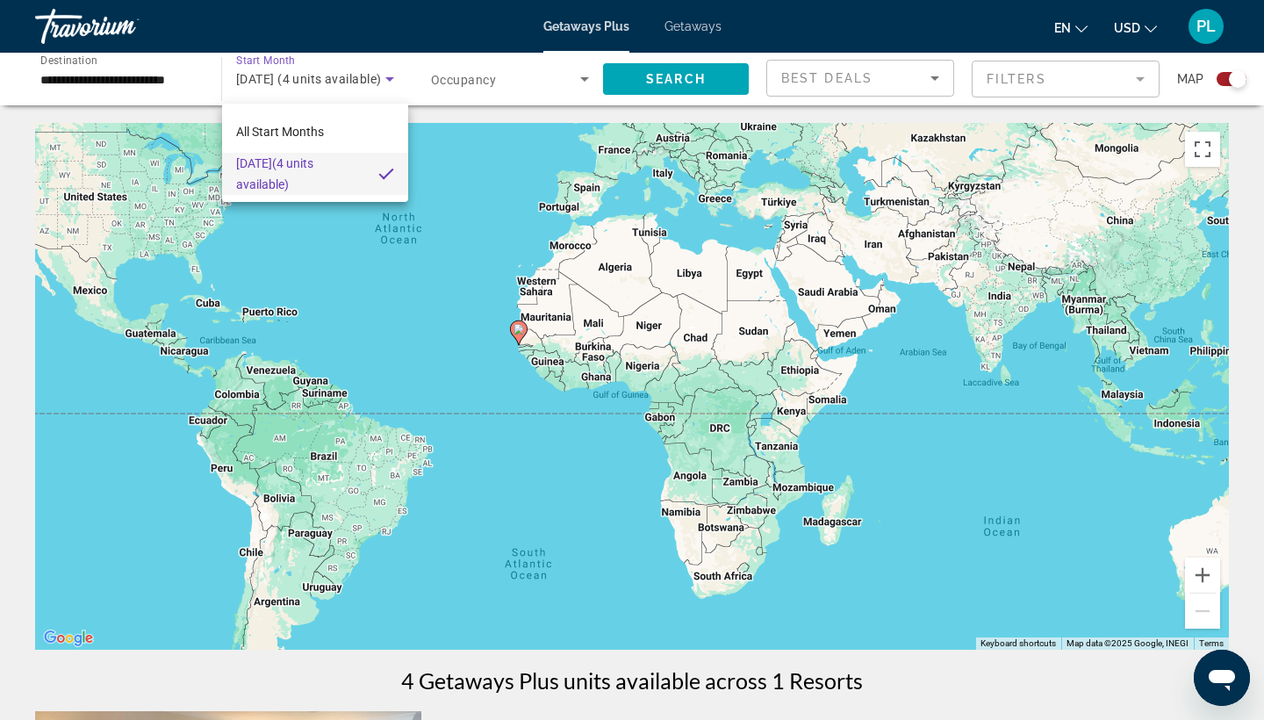
click at [521, 336] on div at bounding box center [632, 360] width 1264 height 720
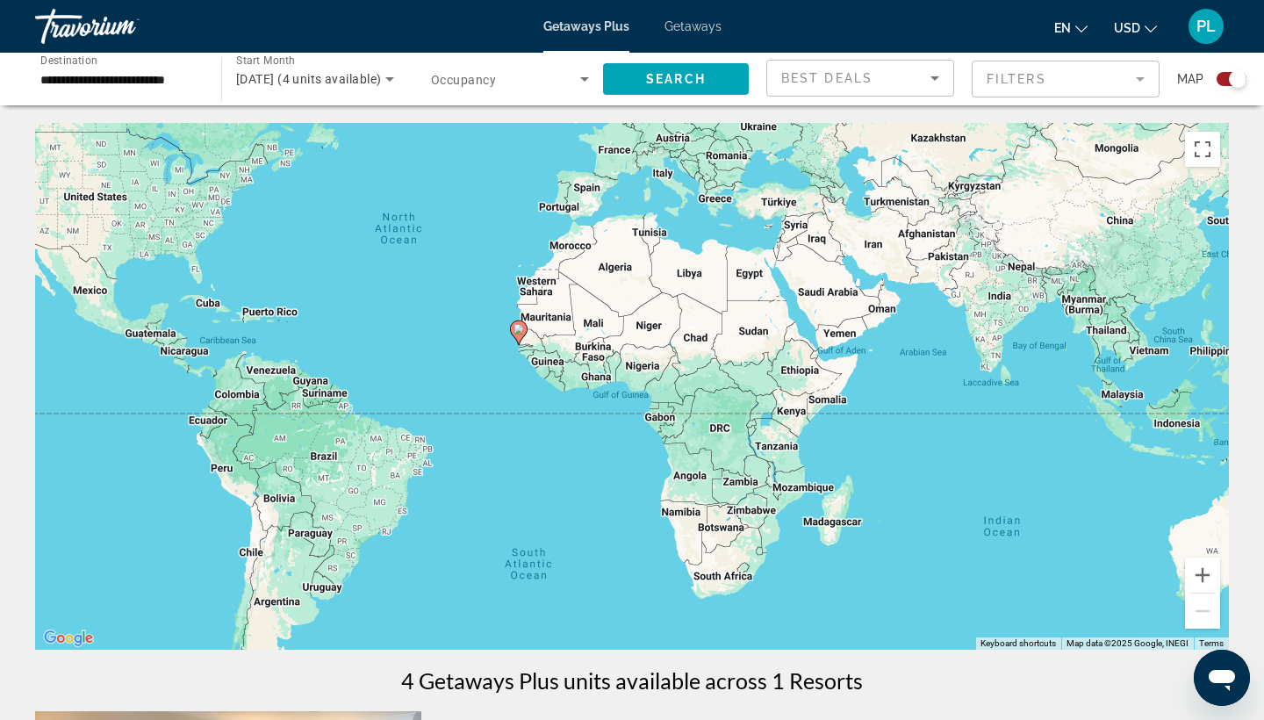
click at [515, 330] on image "Main content" at bounding box center [519, 329] width 11 height 11
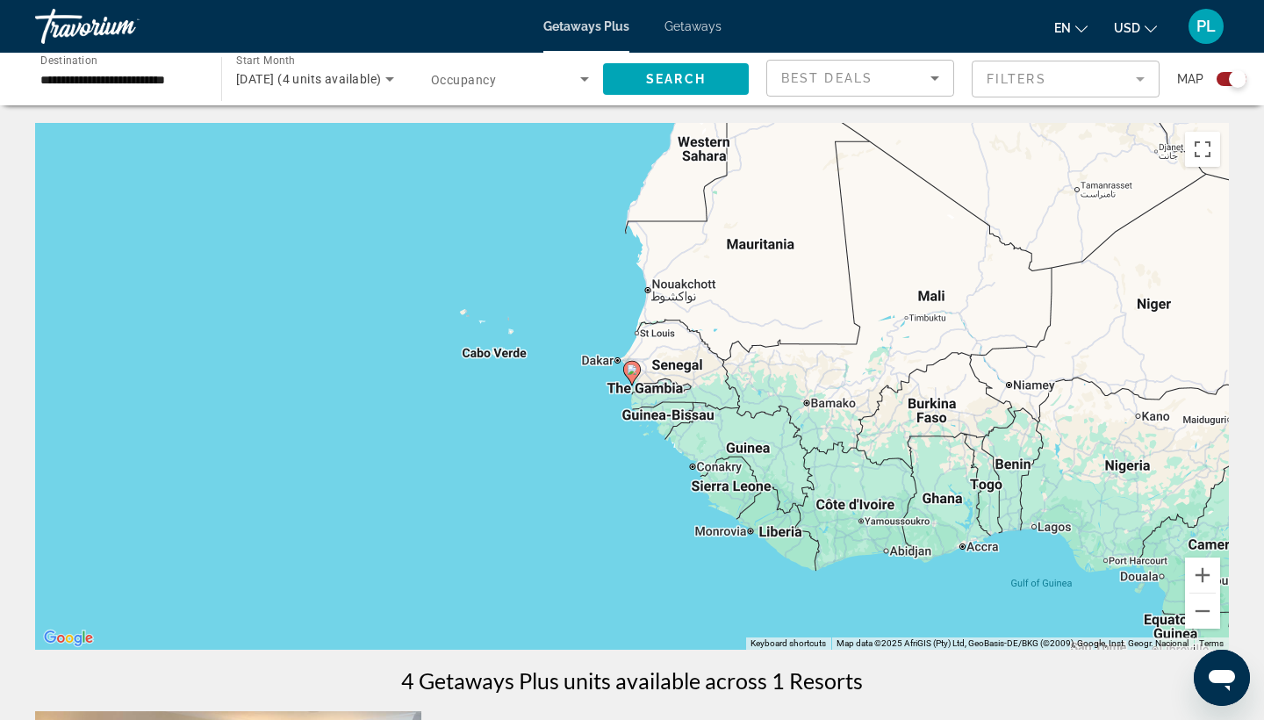
click at [636, 373] on image "Main content" at bounding box center [632, 369] width 11 height 11
type input "**********"
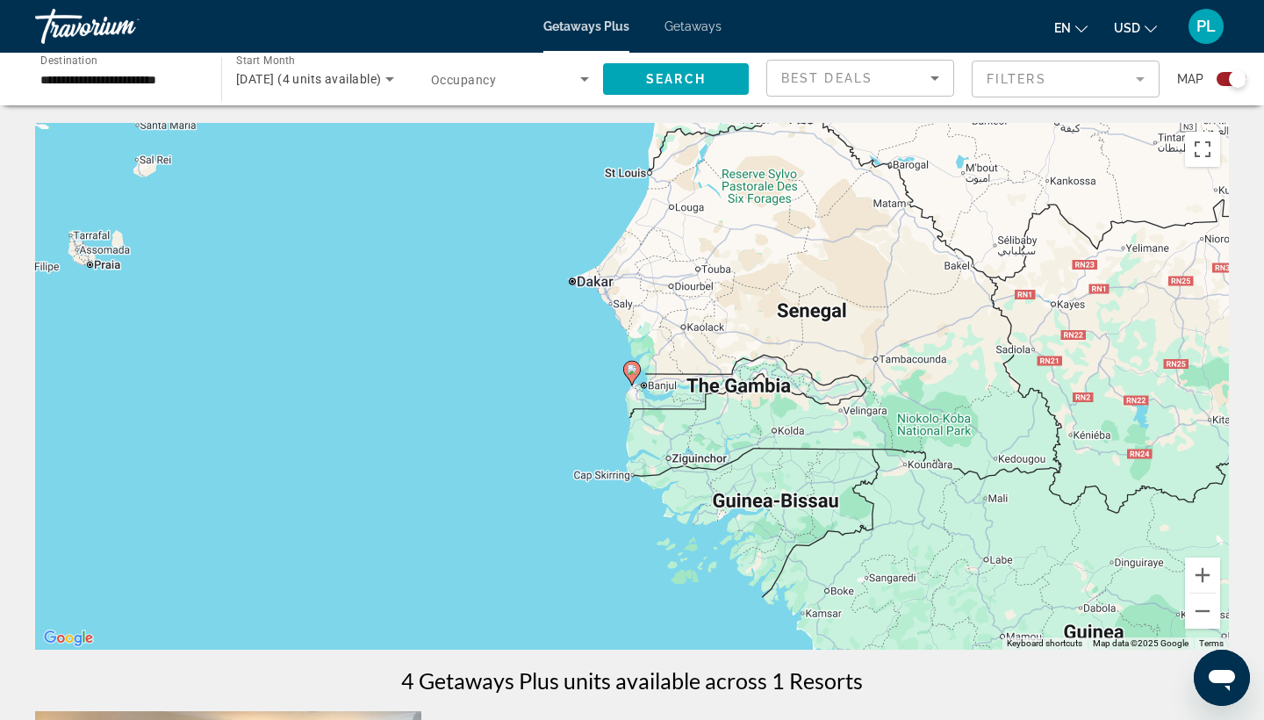
click at [636, 373] on image "Main content" at bounding box center [632, 369] width 11 height 11
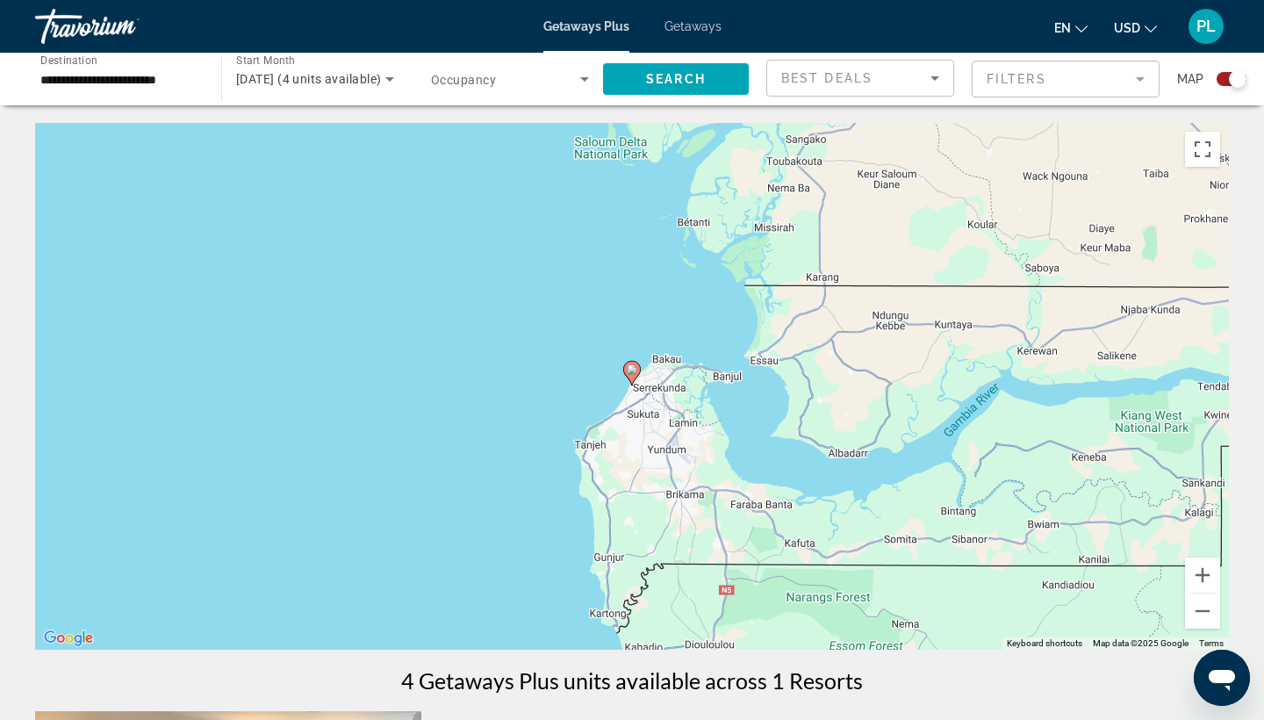
click at [636, 373] on image "Main content" at bounding box center [632, 369] width 11 height 11
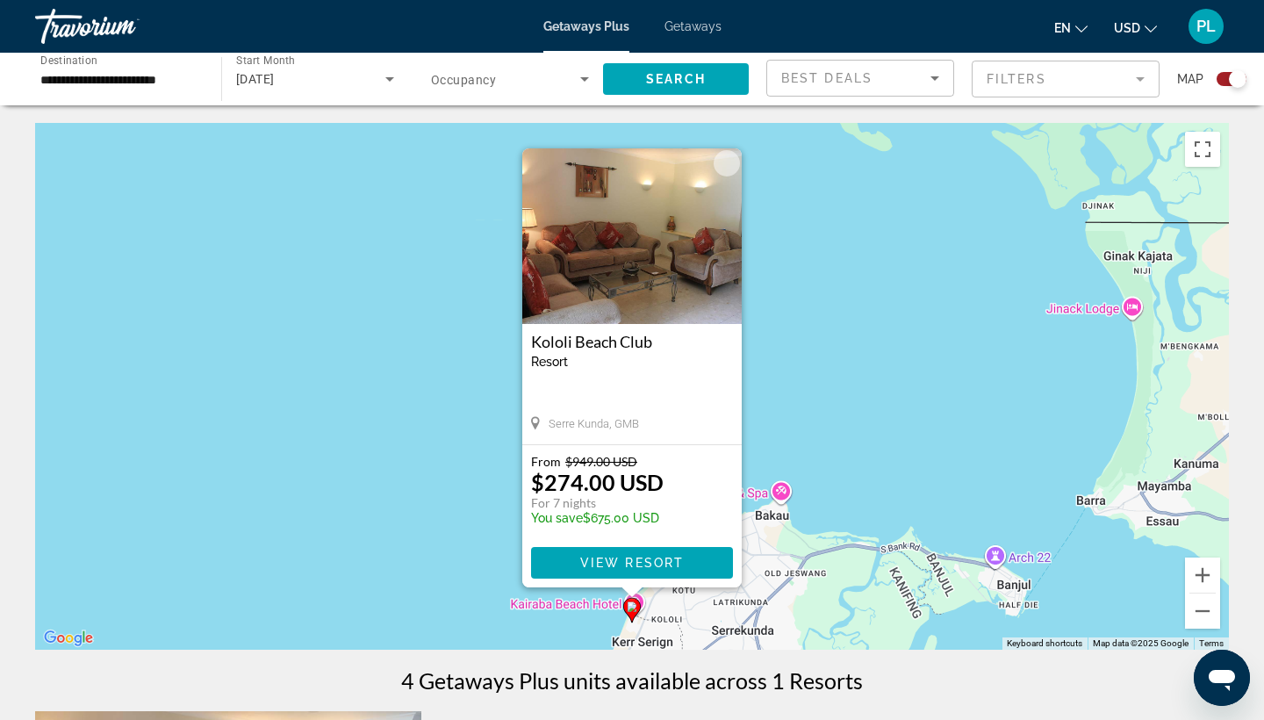
click at [691, 32] on span "Getaways" at bounding box center [693, 26] width 57 height 14
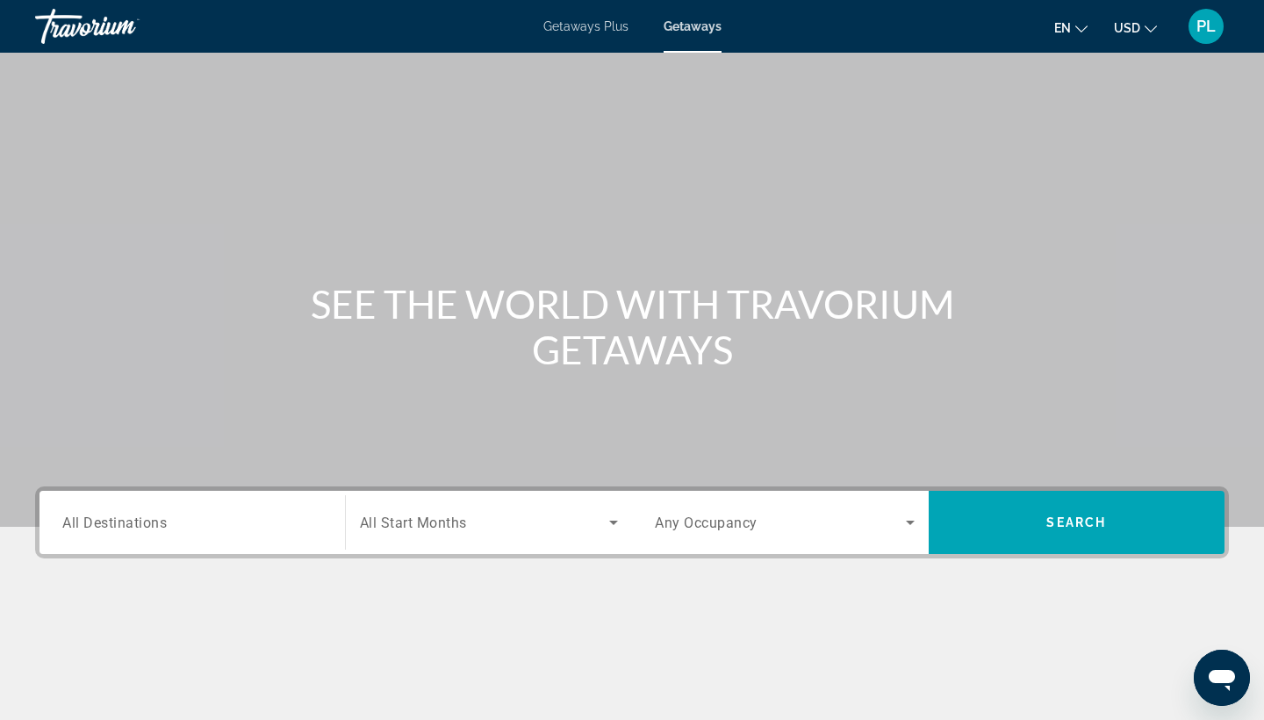
click at [188, 515] on input "Destination All Destinations" at bounding box center [192, 523] width 260 height 21
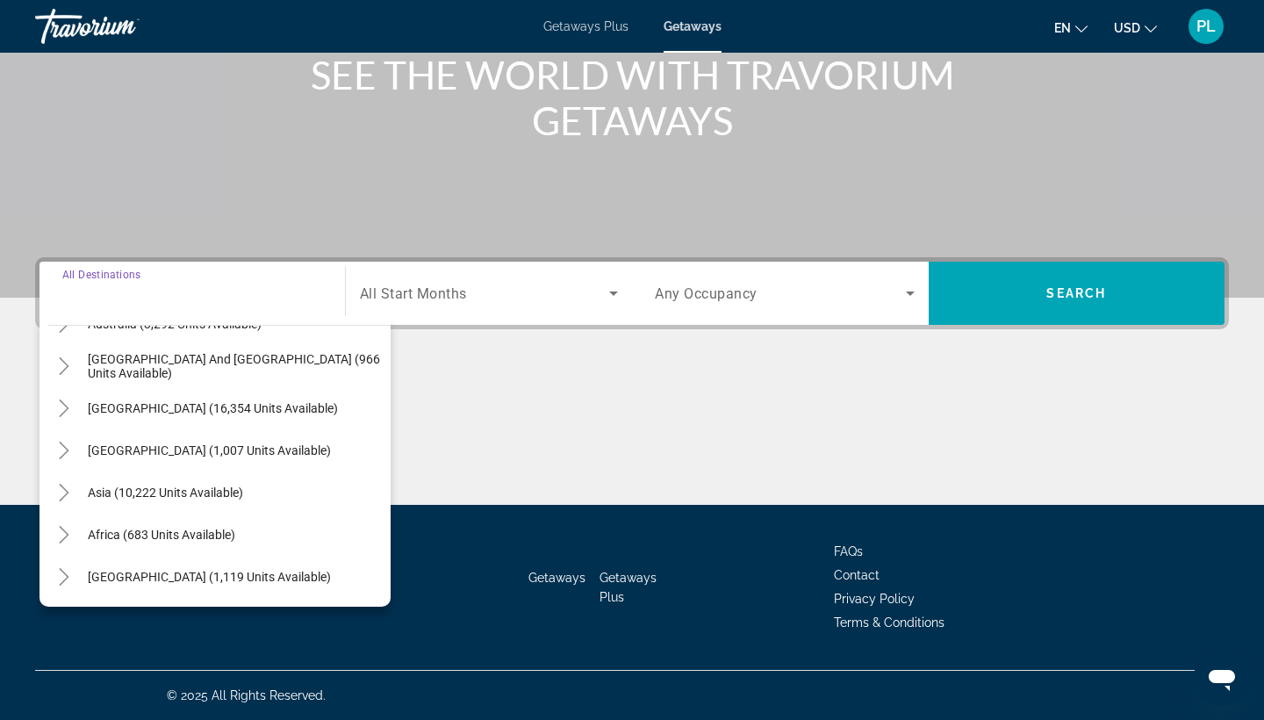
scroll to position [284, 0]
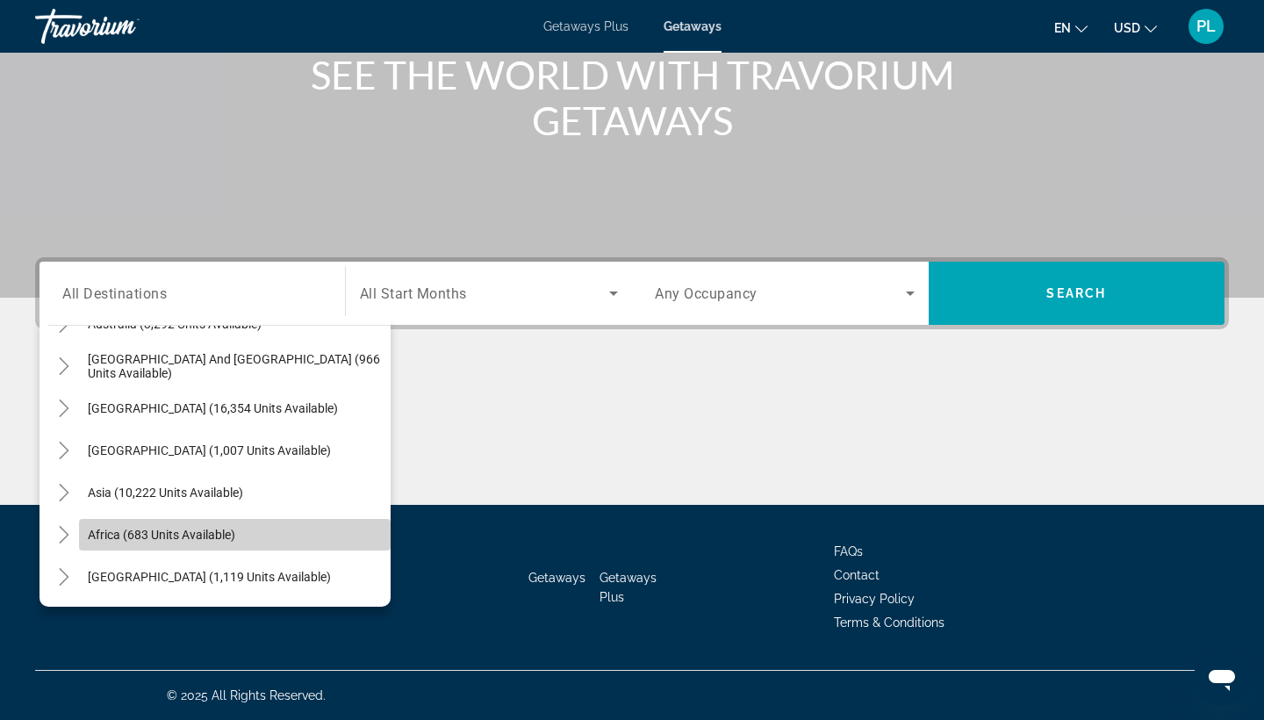
click at [174, 539] on span "Africa (683 units available)" at bounding box center [161, 535] width 147 height 14
type input "**********"
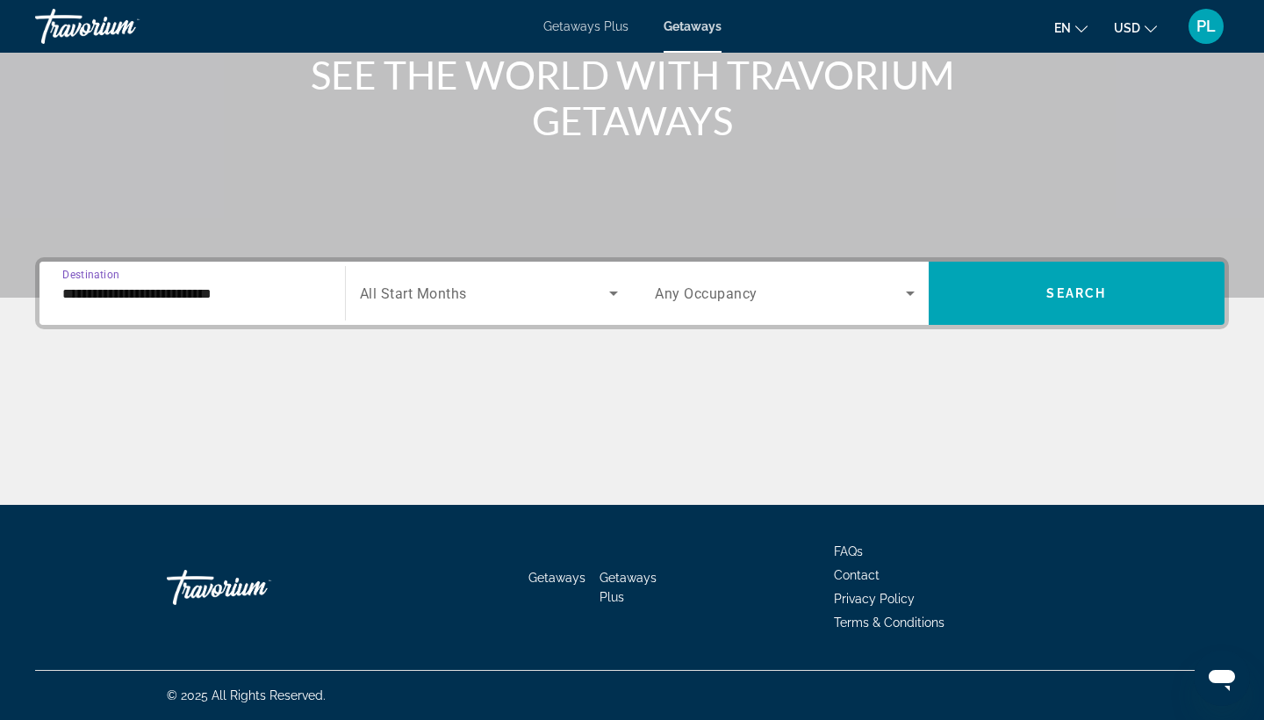
click at [505, 299] on span "Search widget" at bounding box center [485, 293] width 250 height 21
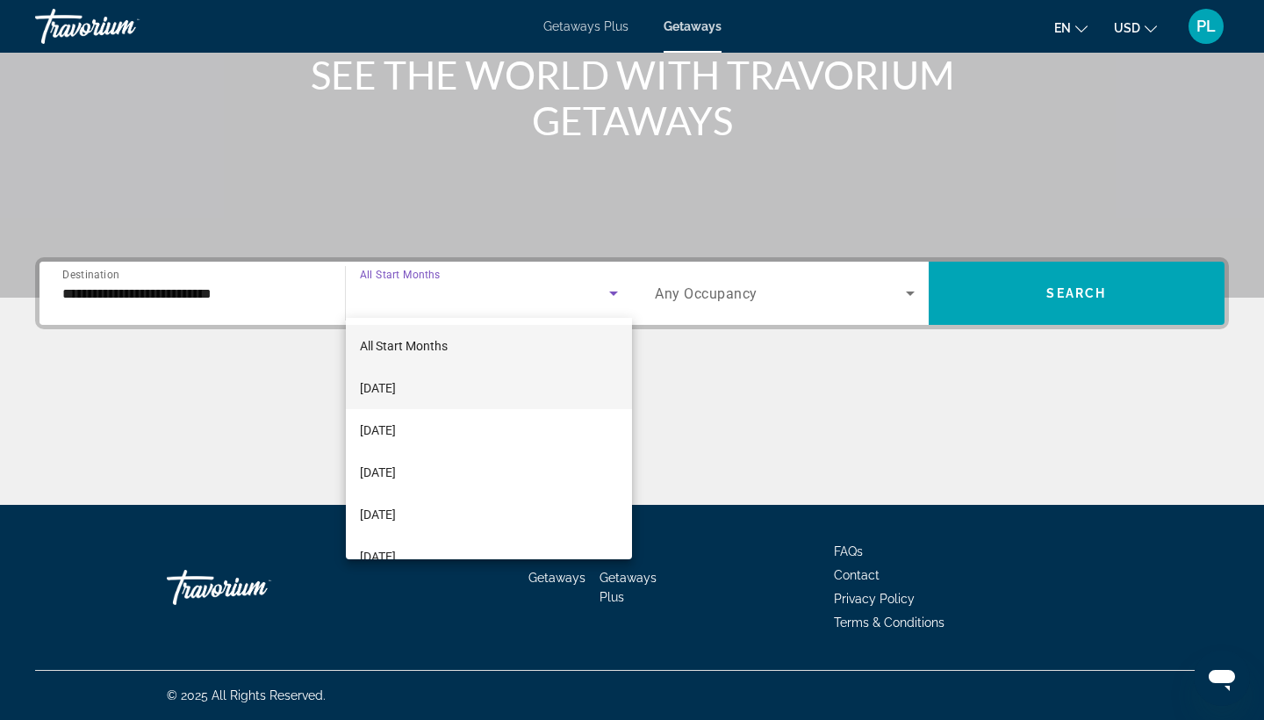
click at [499, 392] on mat-option "[DATE]" at bounding box center [489, 388] width 287 height 42
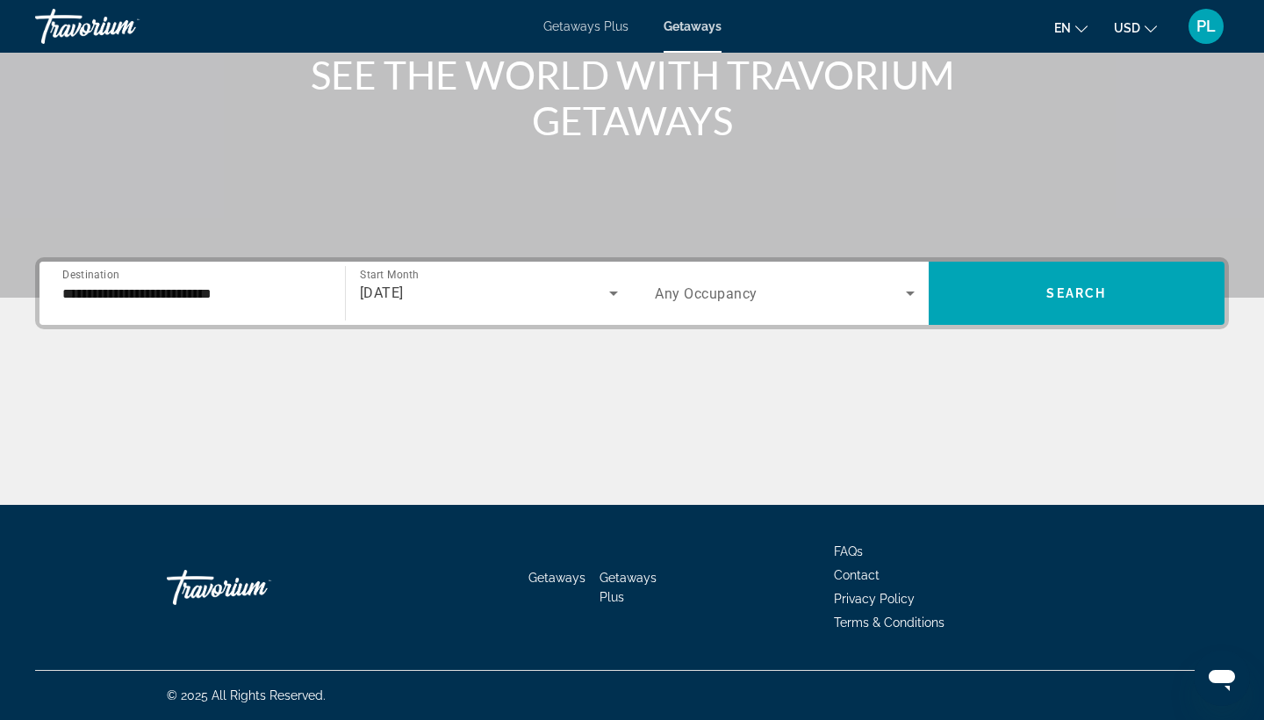
click at [714, 298] on span "Any Occupancy" at bounding box center [706, 293] width 103 height 17
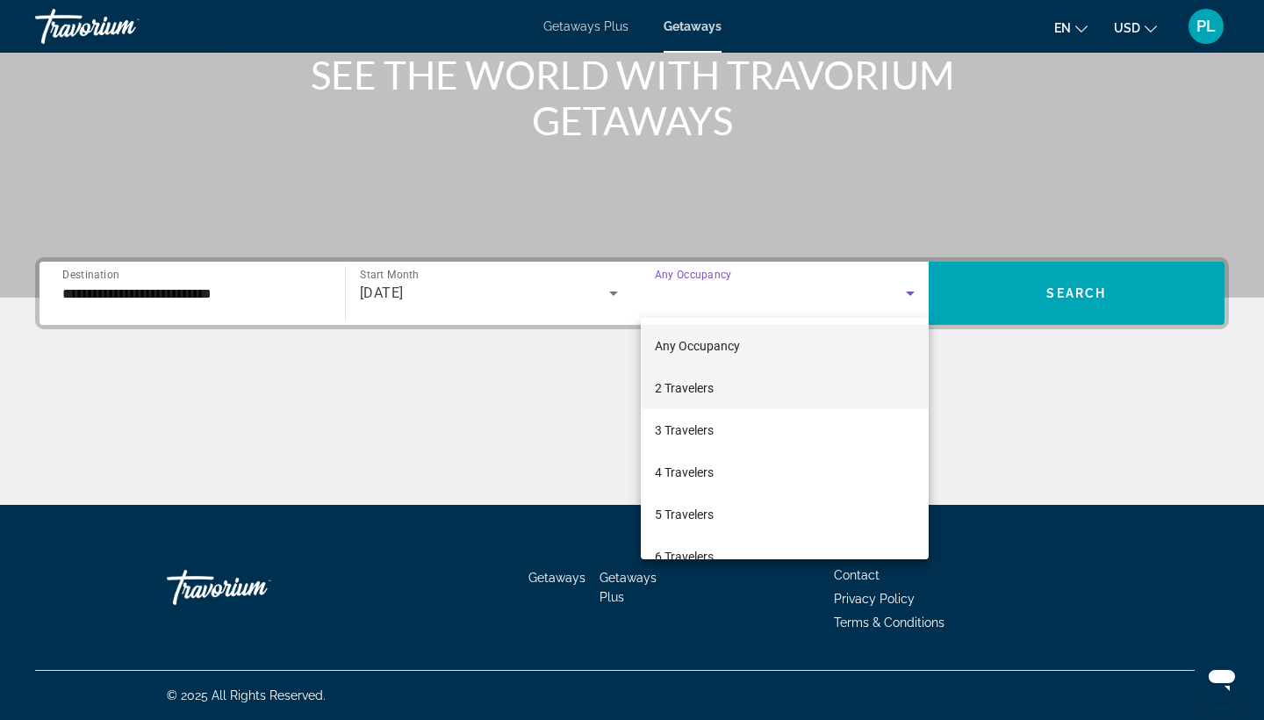
click at [719, 392] on mat-option "2 Travelers" at bounding box center [785, 388] width 288 height 42
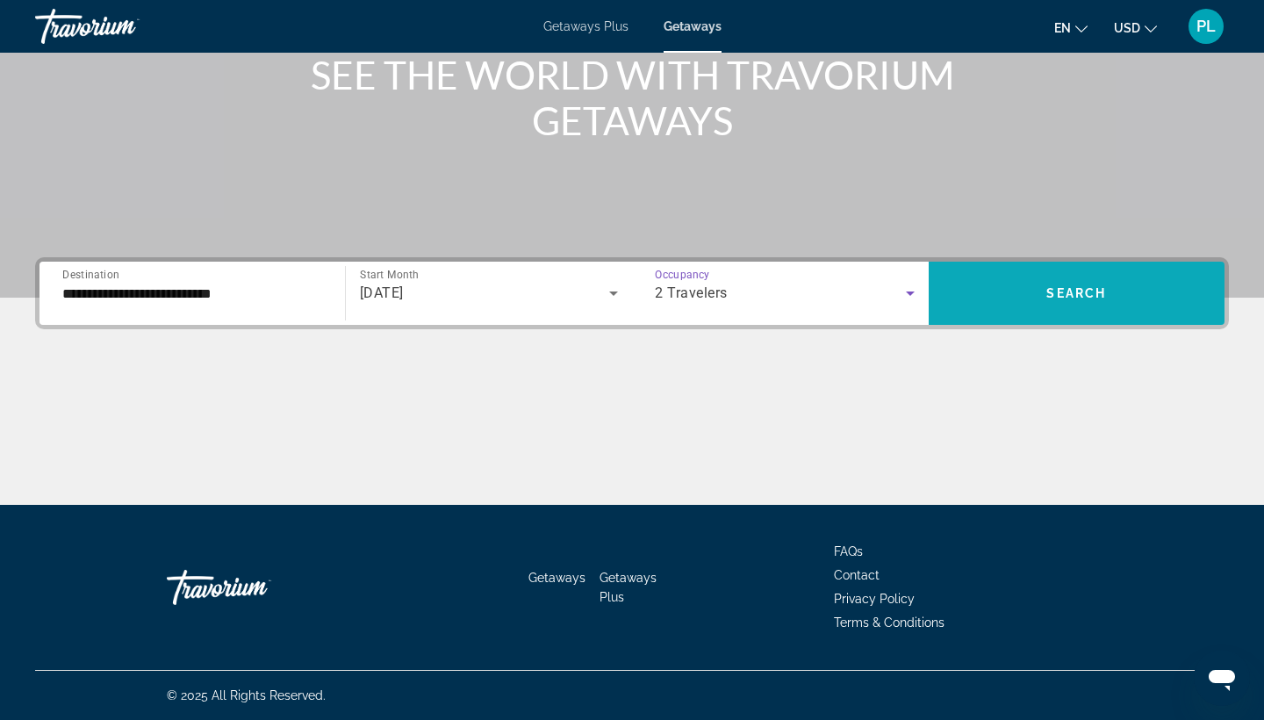
click at [992, 305] on span "Search widget" at bounding box center [1077, 293] width 297 height 42
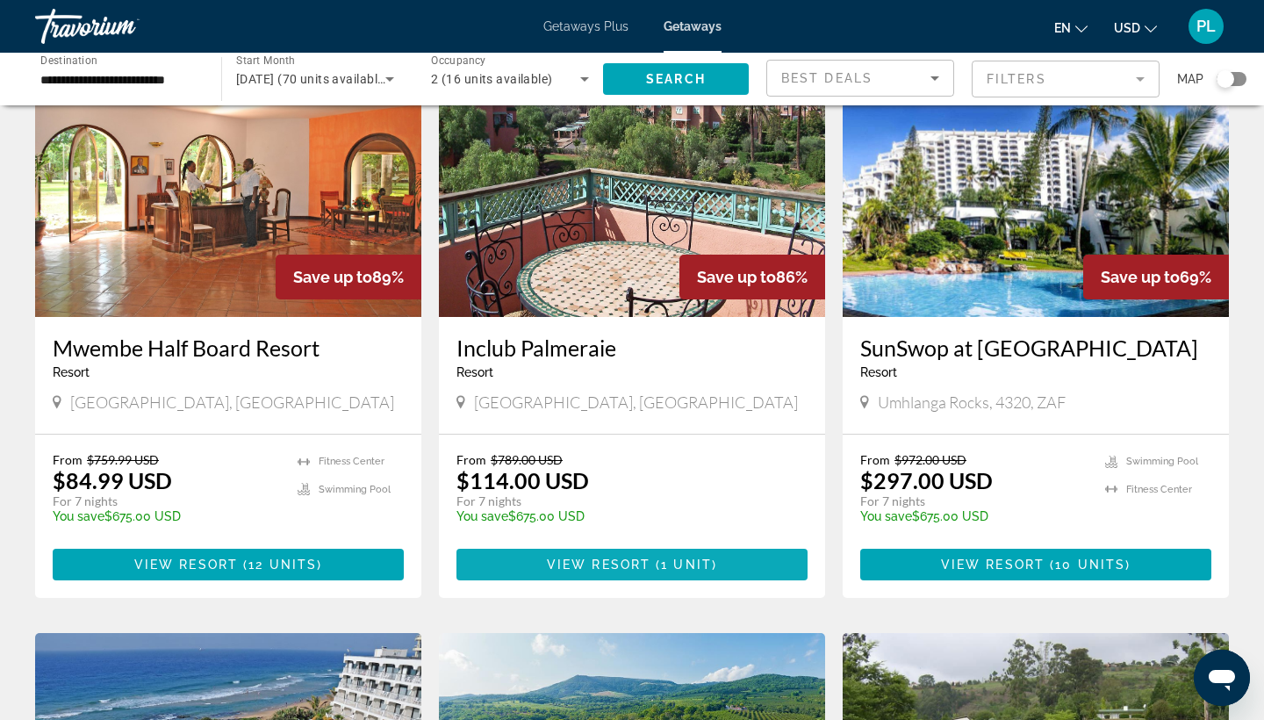
scroll to position [126, 0]
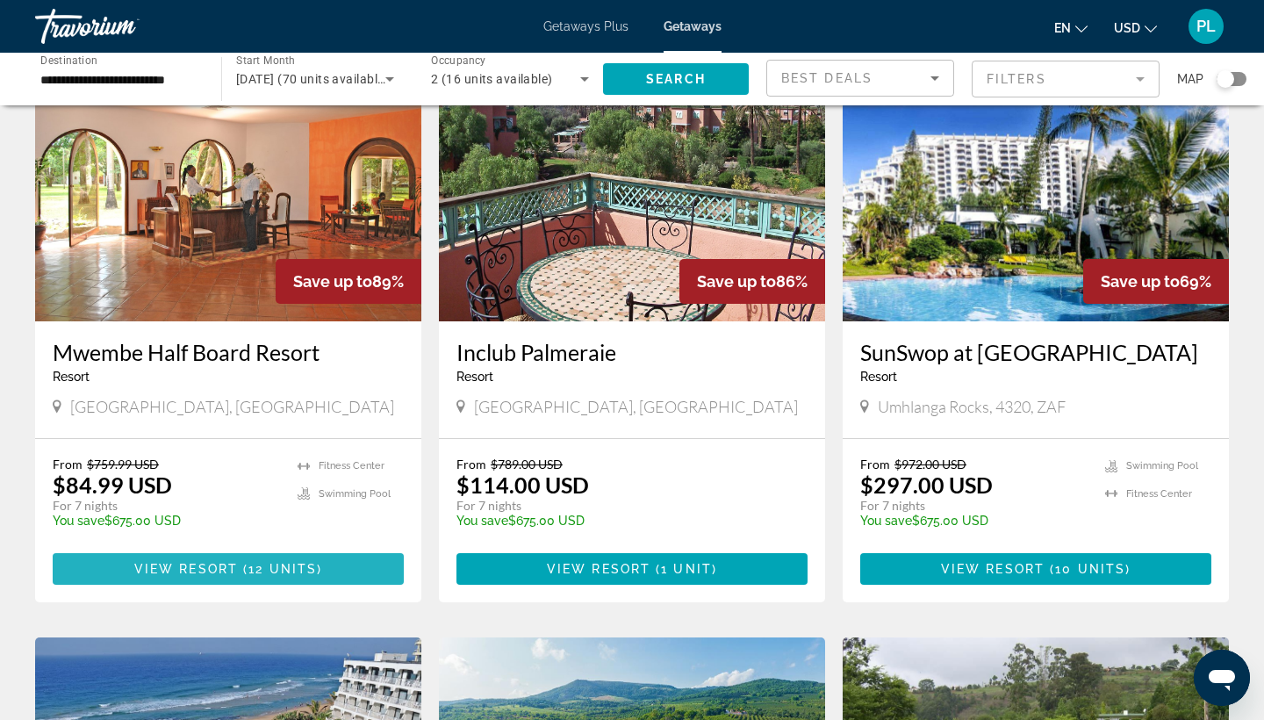
click at [219, 561] on span "Main content" at bounding box center [228, 569] width 351 height 42
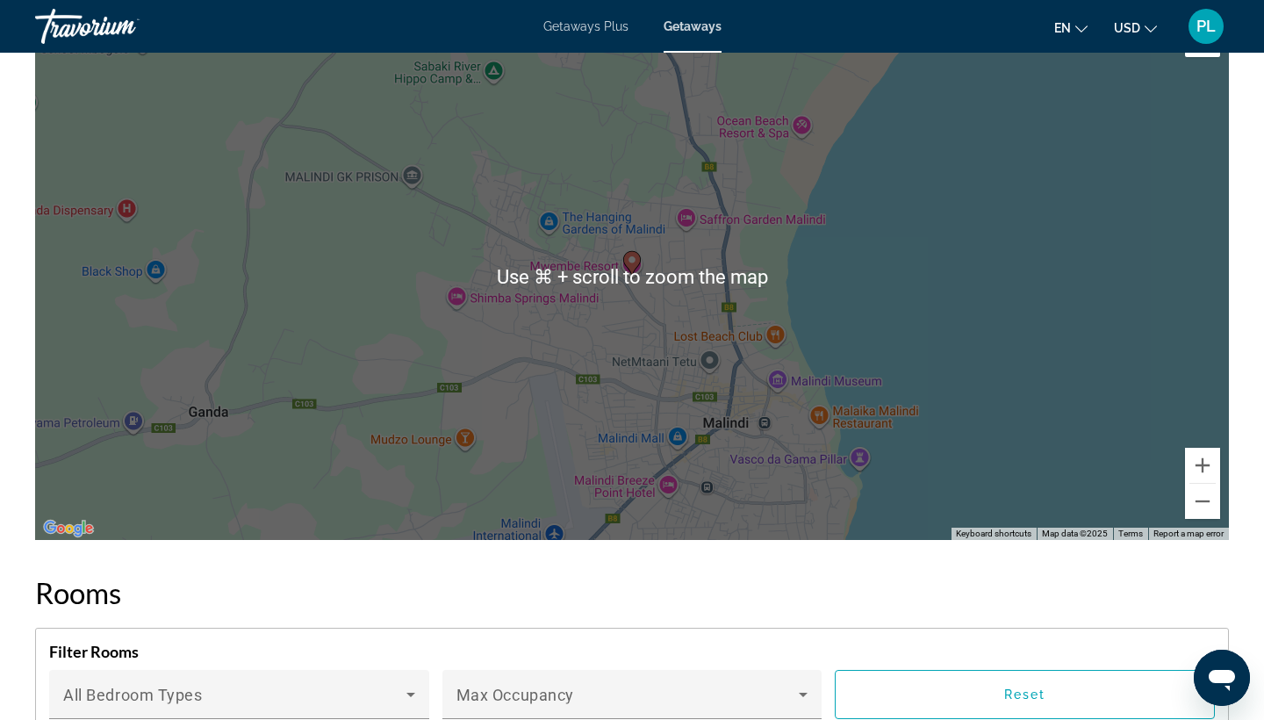
scroll to position [2280, 0]
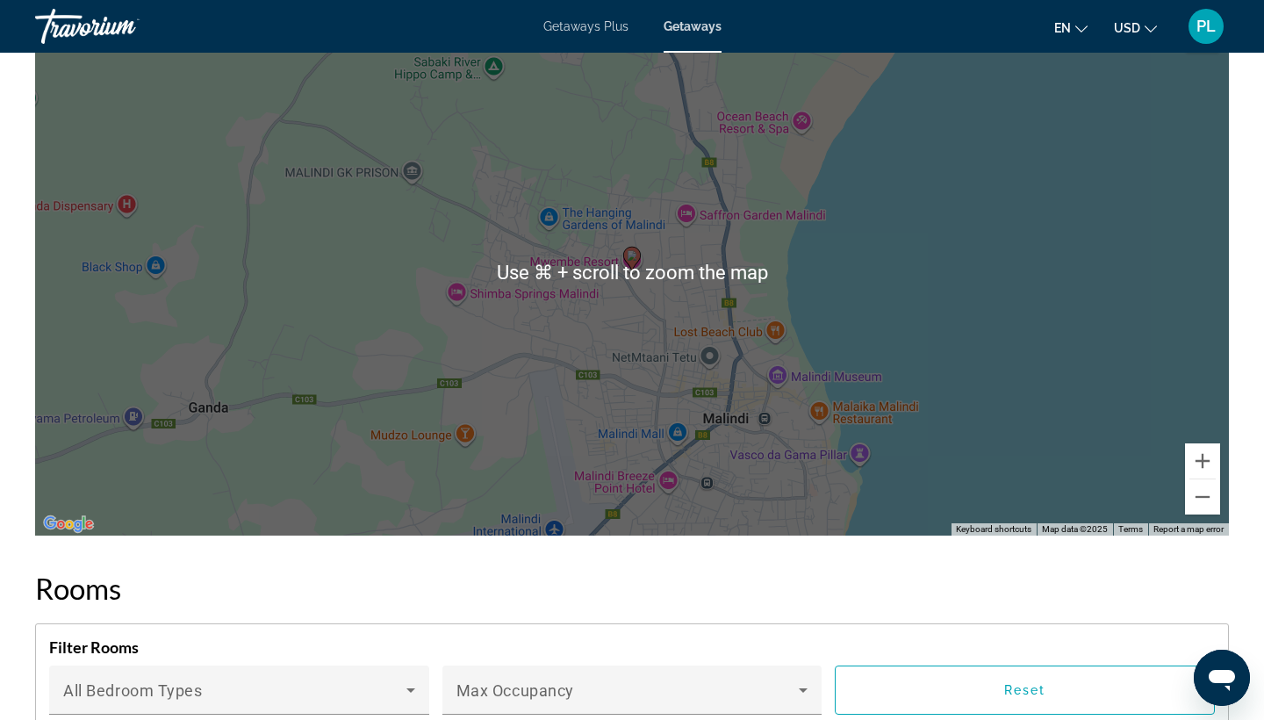
click at [376, 326] on div "To activate drag with keyboard, press Alt + Enter. Once in keyboard drag state,…" at bounding box center [632, 272] width 1194 height 527
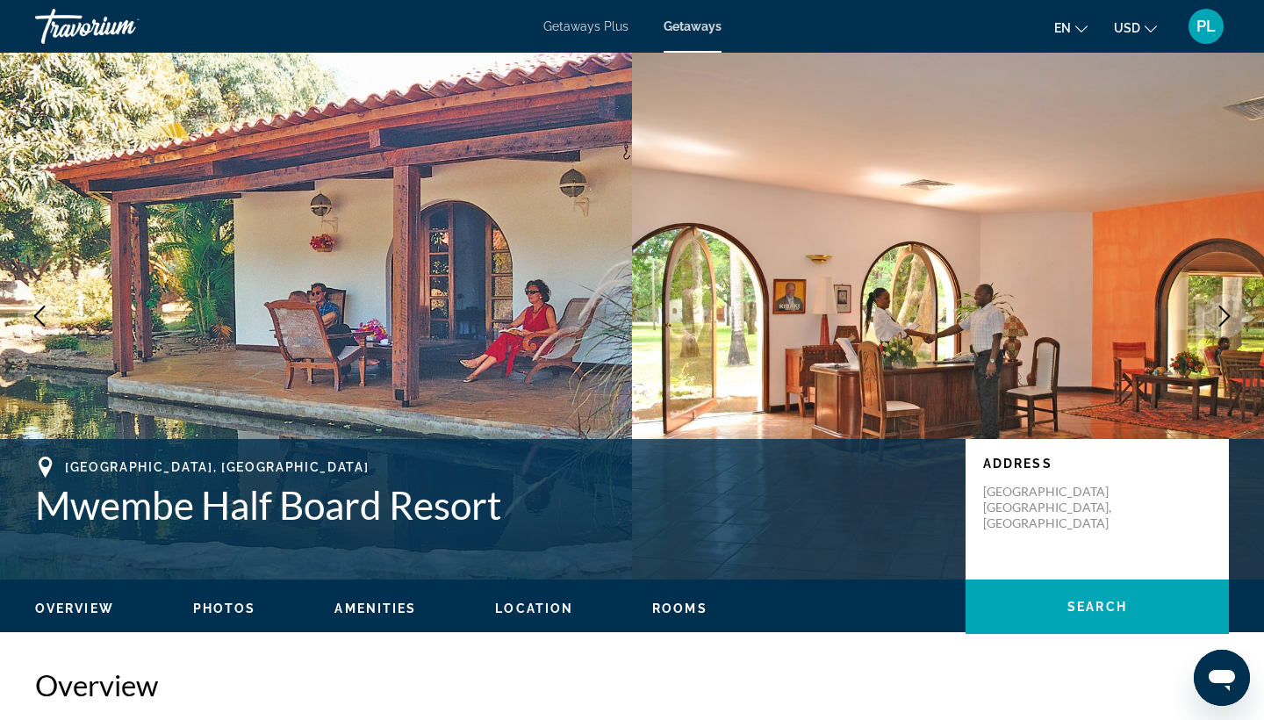
scroll to position [0, 0]
click at [690, 25] on span "Getaways" at bounding box center [693, 26] width 58 height 14
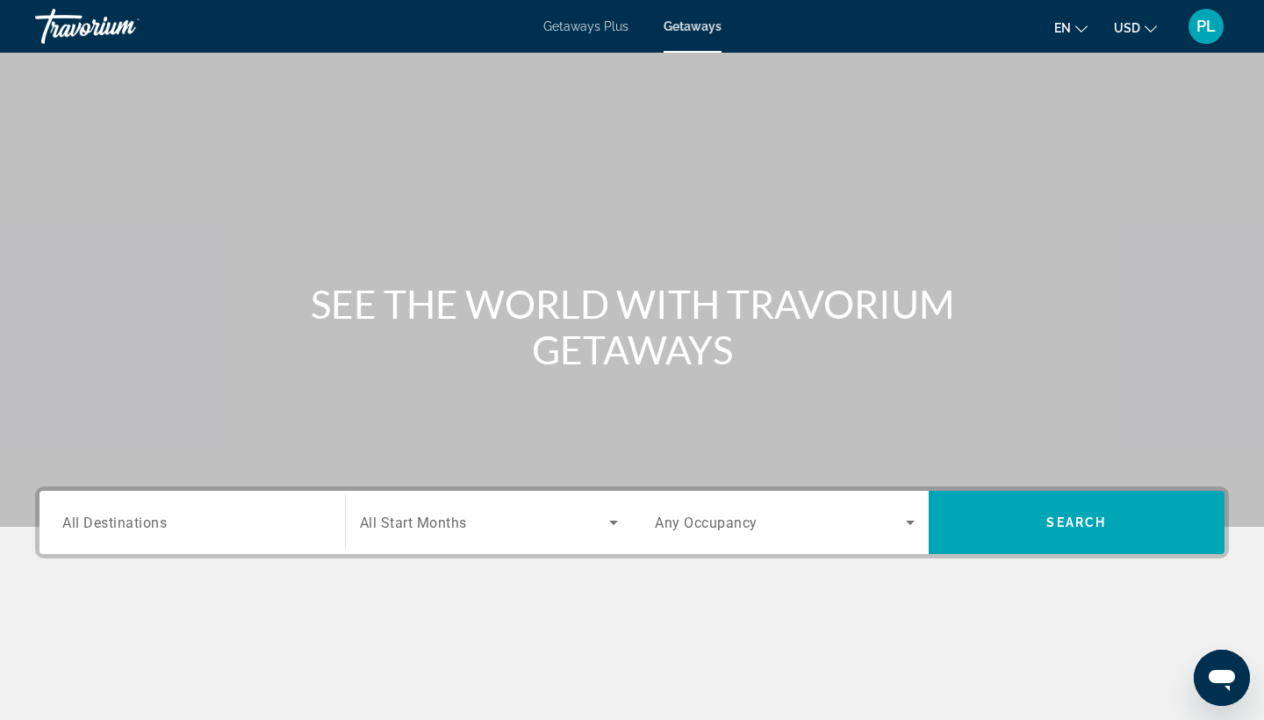
click at [218, 529] on input "Destination All Destinations" at bounding box center [192, 523] width 260 height 21
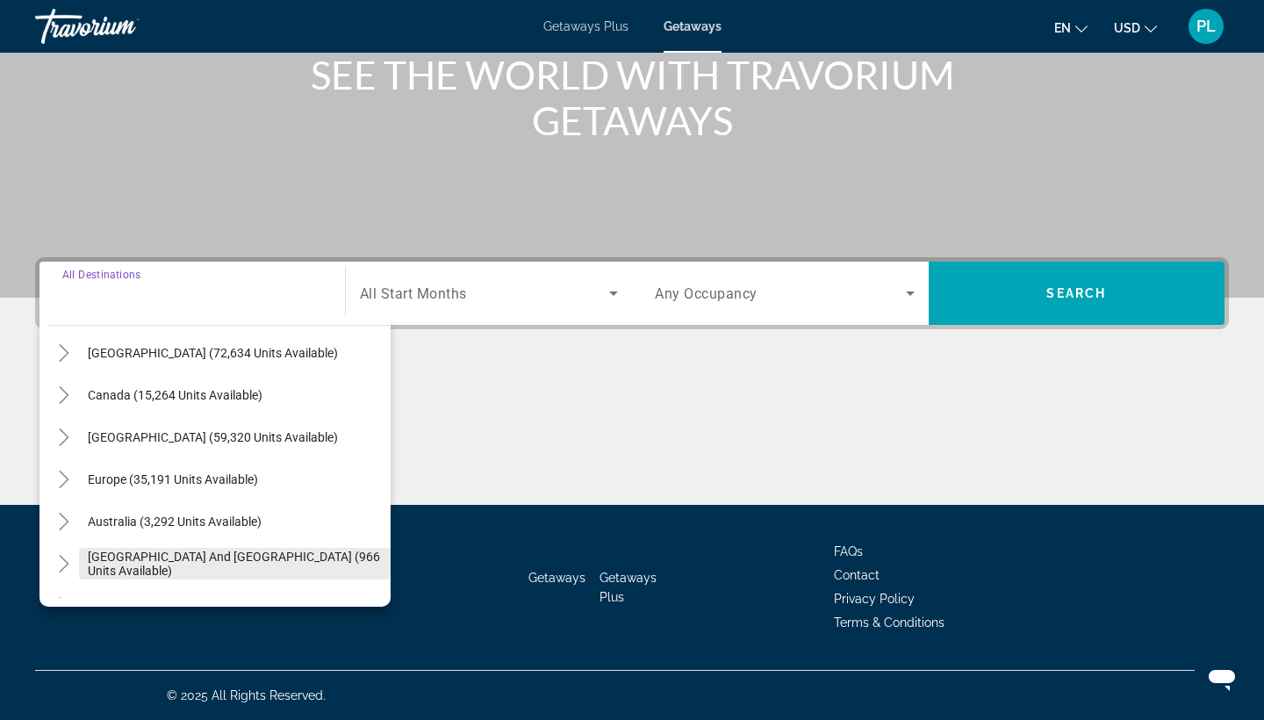
scroll to position [86, 0]
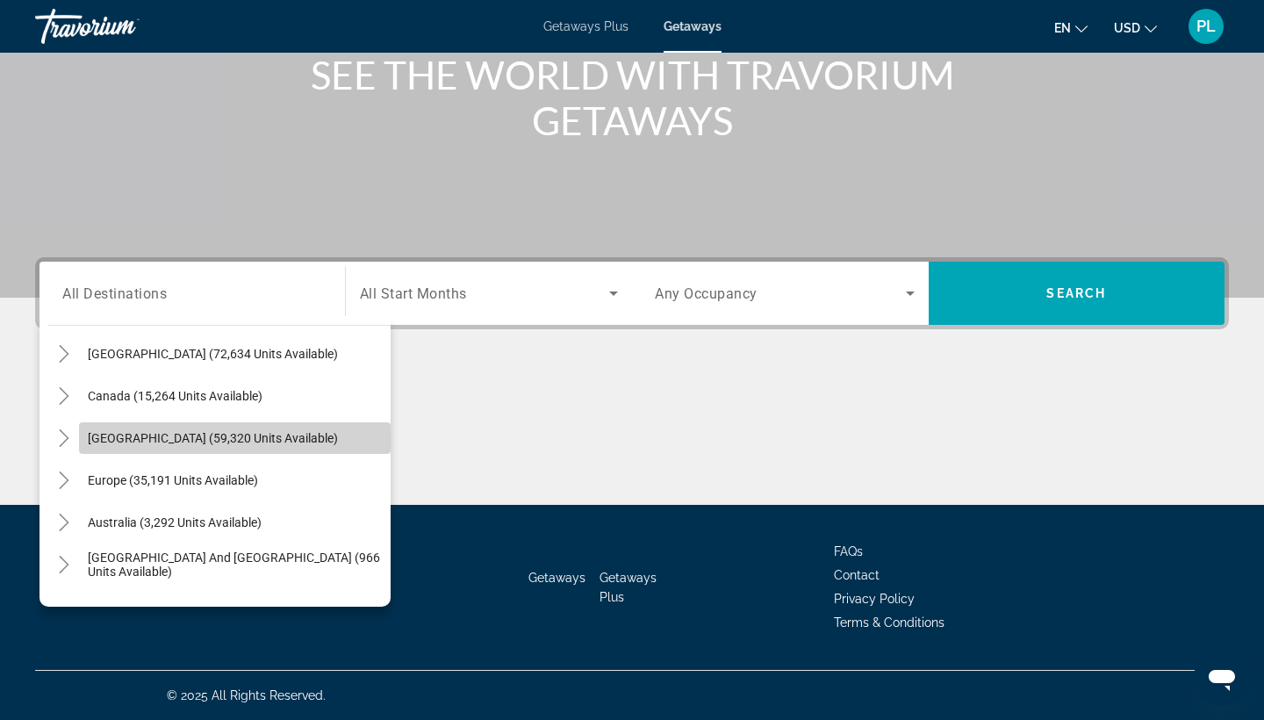
click at [198, 437] on span "[GEOGRAPHIC_DATA] (59,320 units available)" at bounding box center [213, 438] width 250 height 14
type input "**********"
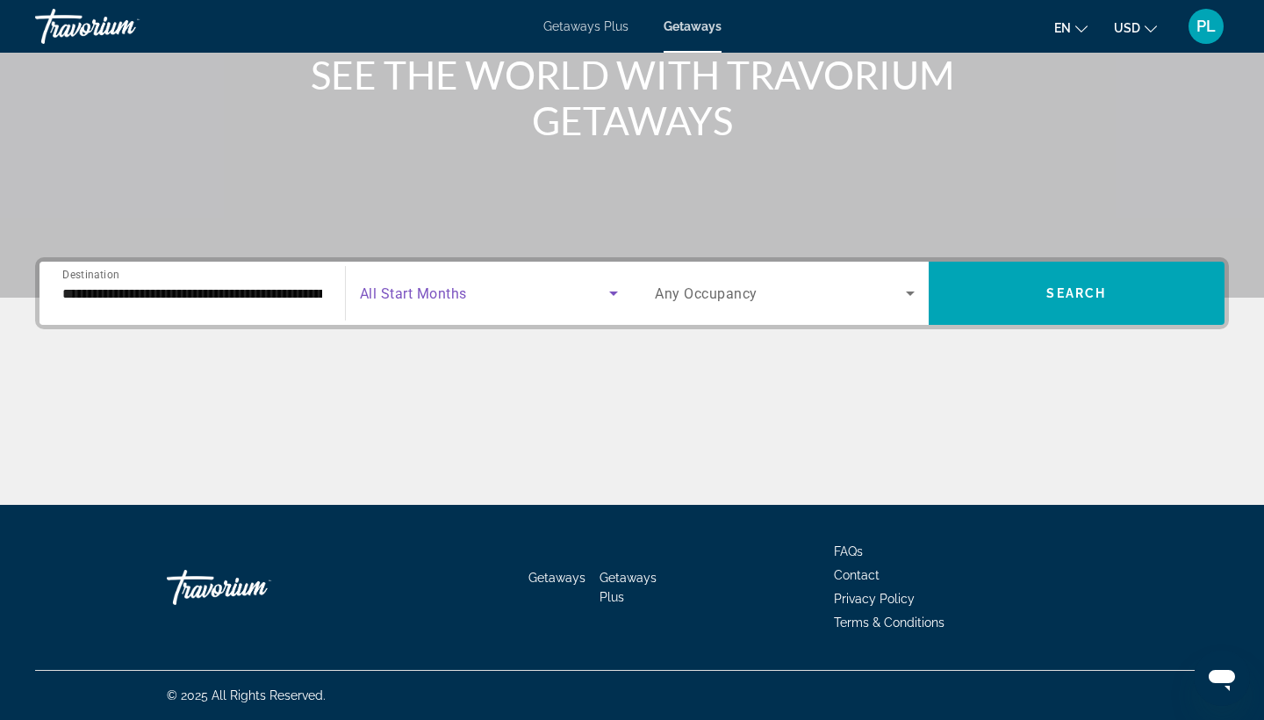
click at [484, 302] on span "Search widget" at bounding box center [485, 293] width 250 height 21
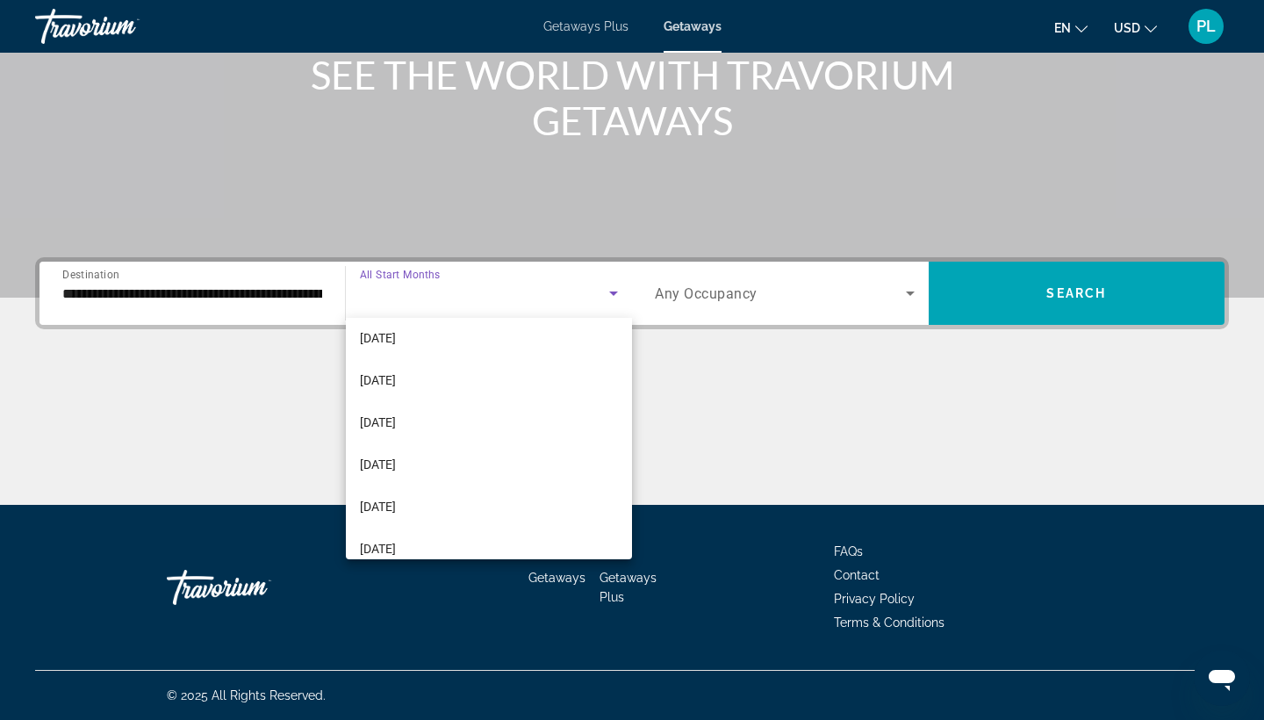
scroll to position [305, 0]
click at [428, 501] on mat-option "[DATE]" at bounding box center [489, 505] width 287 height 42
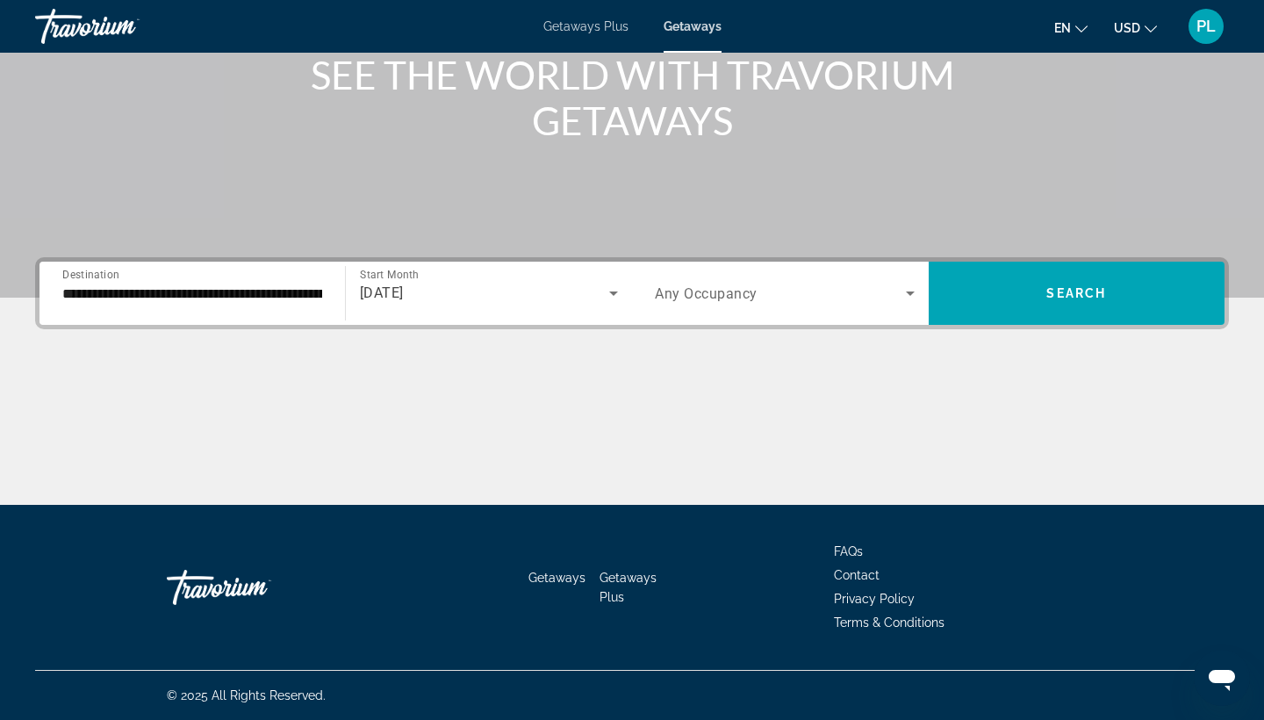
click at [722, 287] on span "Any Occupancy" at bounding box center [706, 293] width 103 height 17
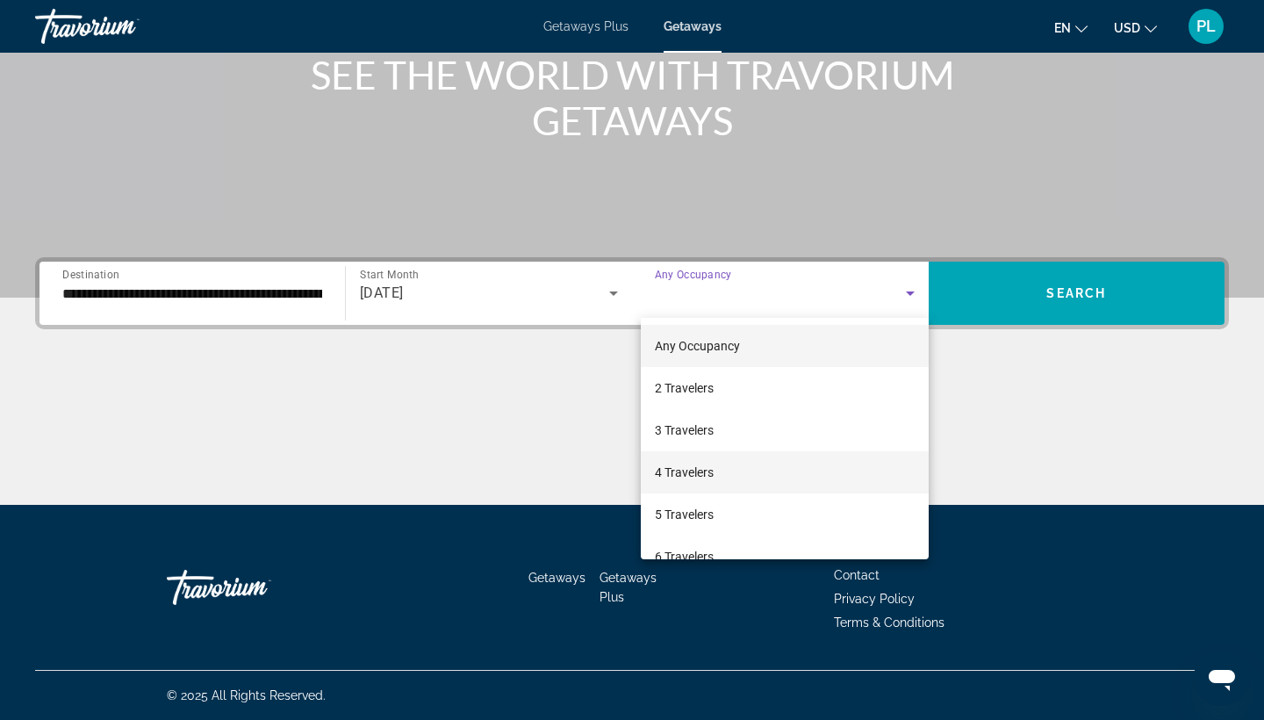
click at [711, 472] on span "4 Travelers" at bounding box center [684, 472] width 59 height 21
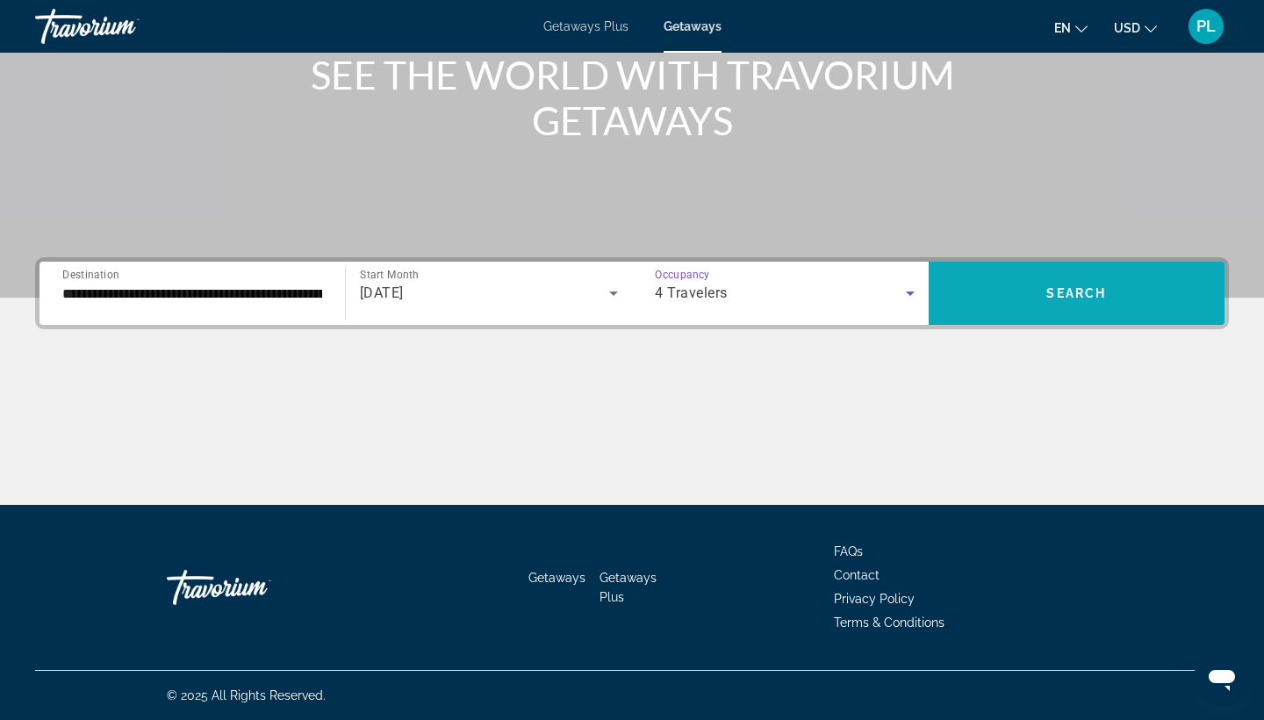
click at [1009, 312] on span "Search widget" at bounding box center [1077, 293] width 297 height 42
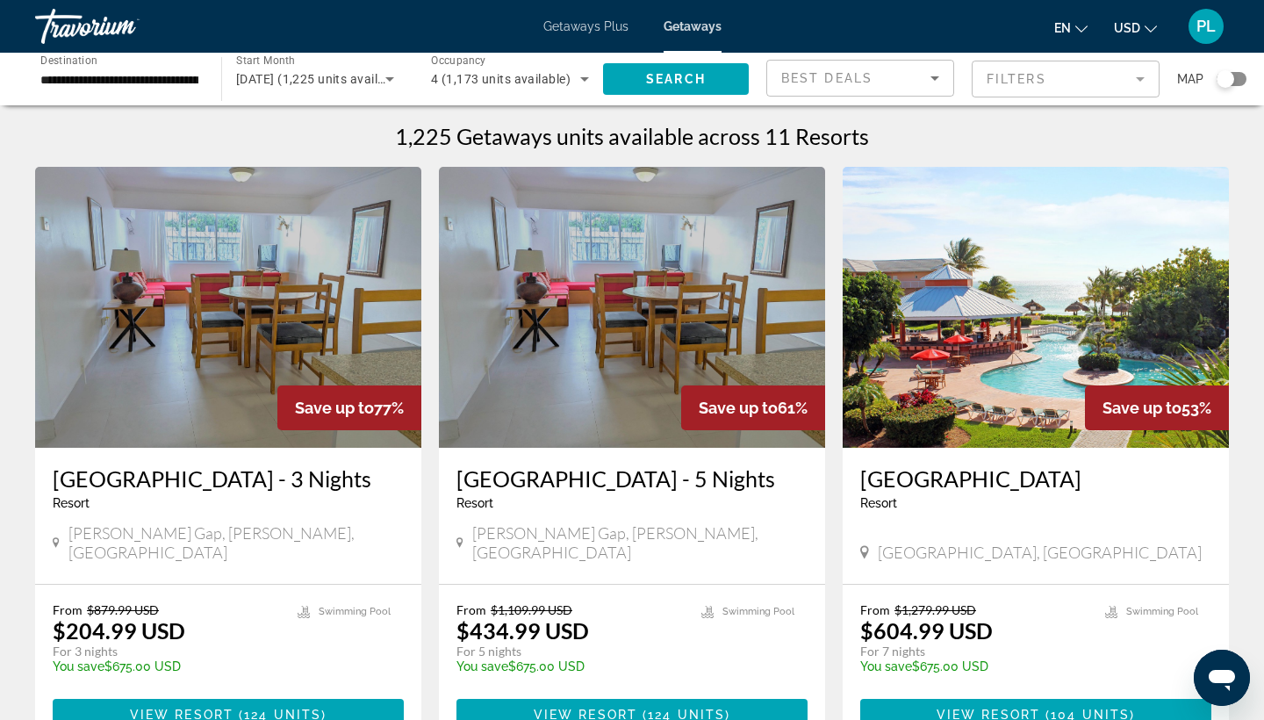
click at [1036, 86] on mat-form-field "Filters" at bounding box center [1066, 79] width 188 height 37
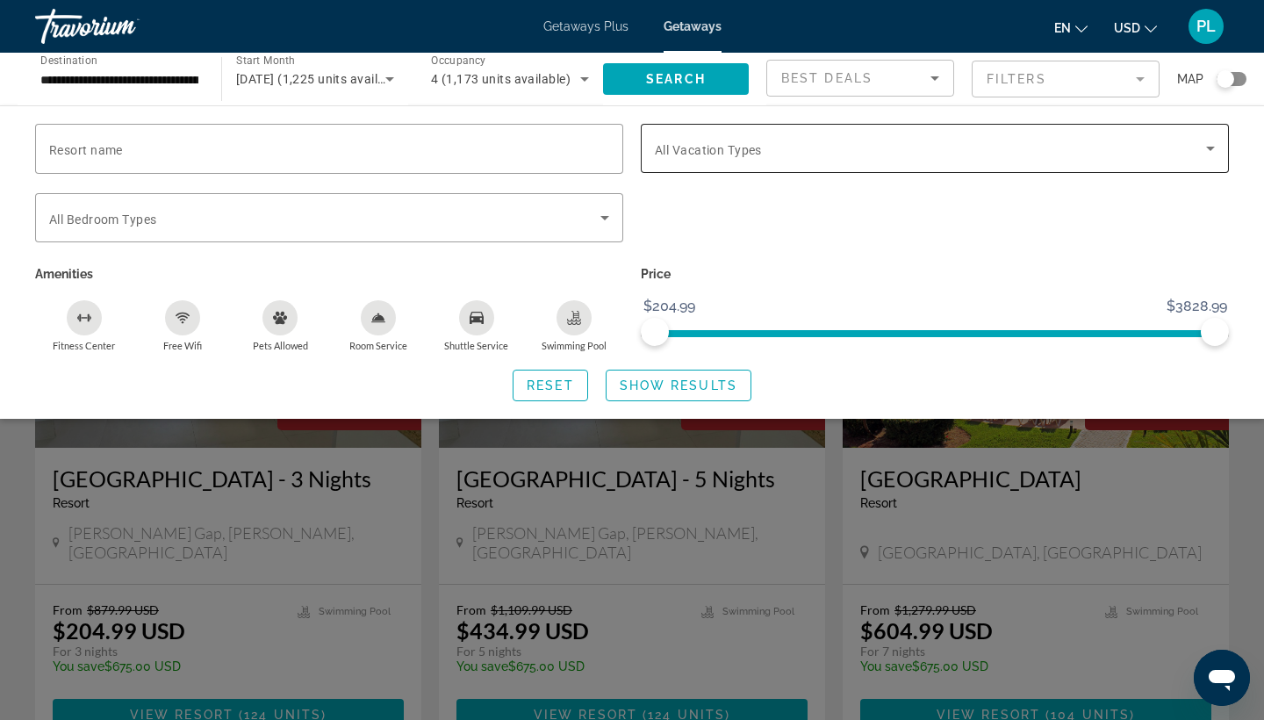
click at [786, 147] on span "Search widget" at bounding box center [930, 148] width 551 height 21
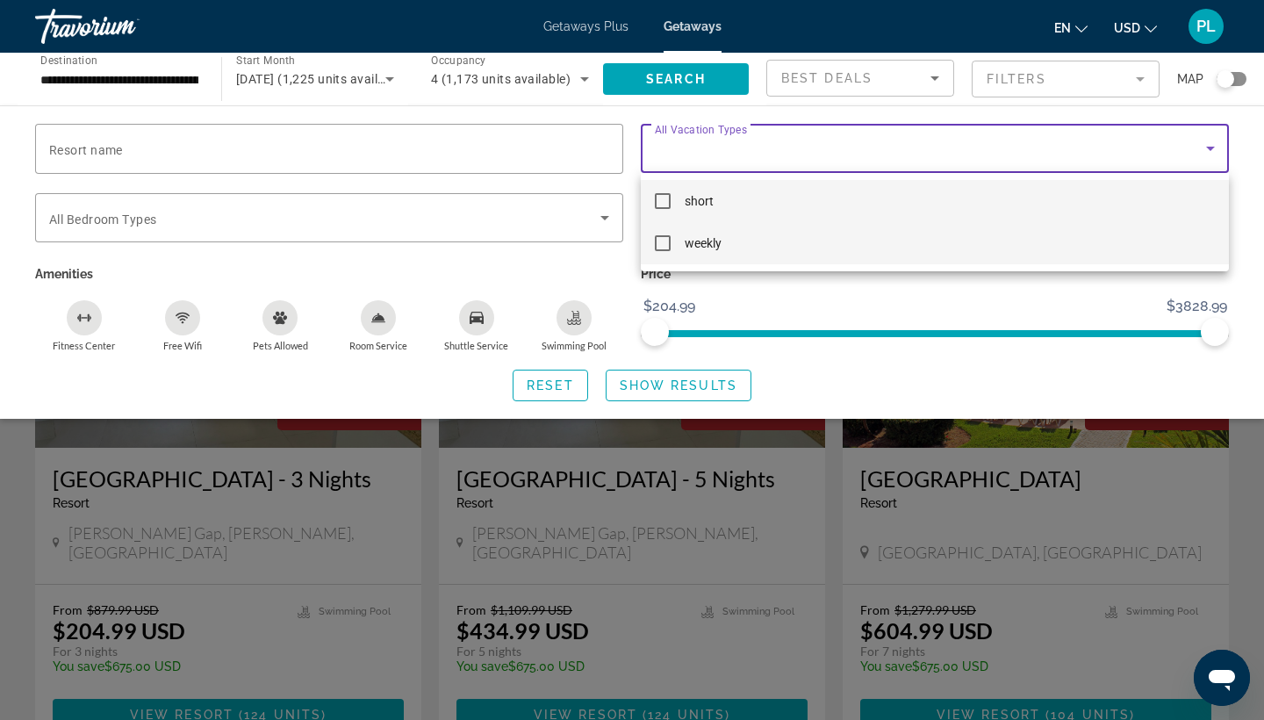
click at [707, 246] on span "weekly" at bounding box center [703, 243] width 37 height 21
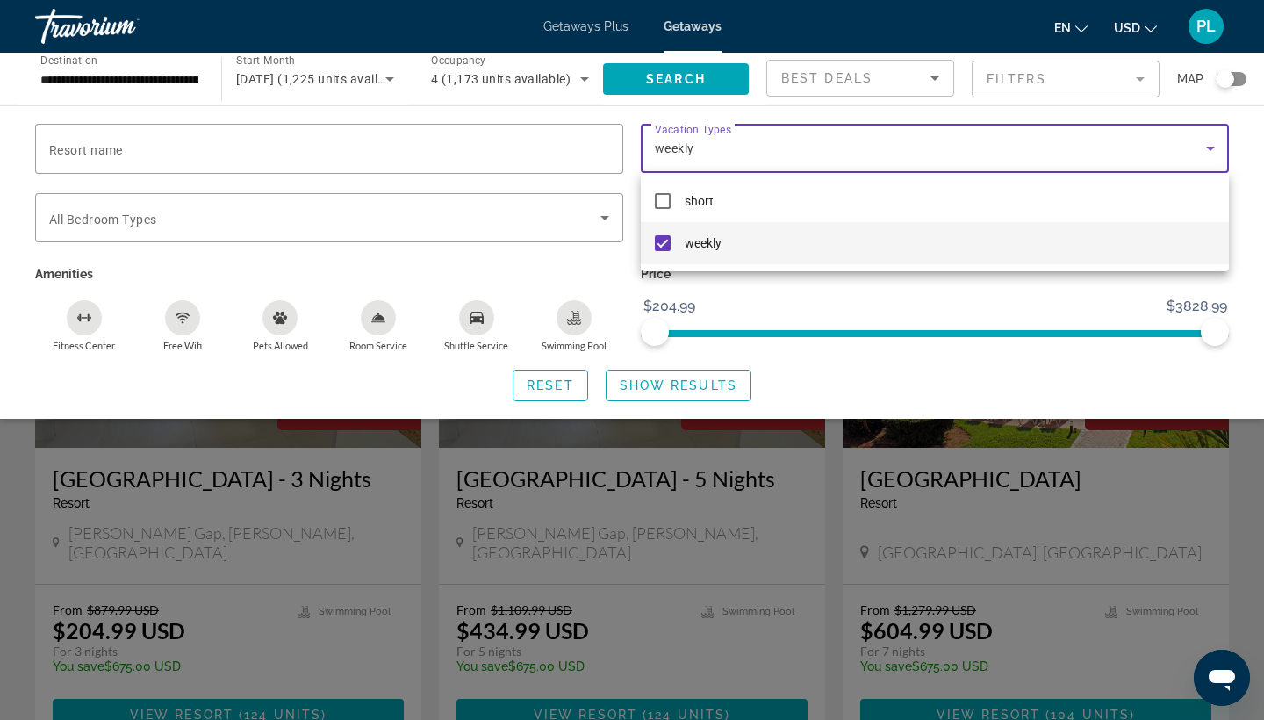
click at [568, 260] on div at bounding box center [632, 360] width 1264 height 720
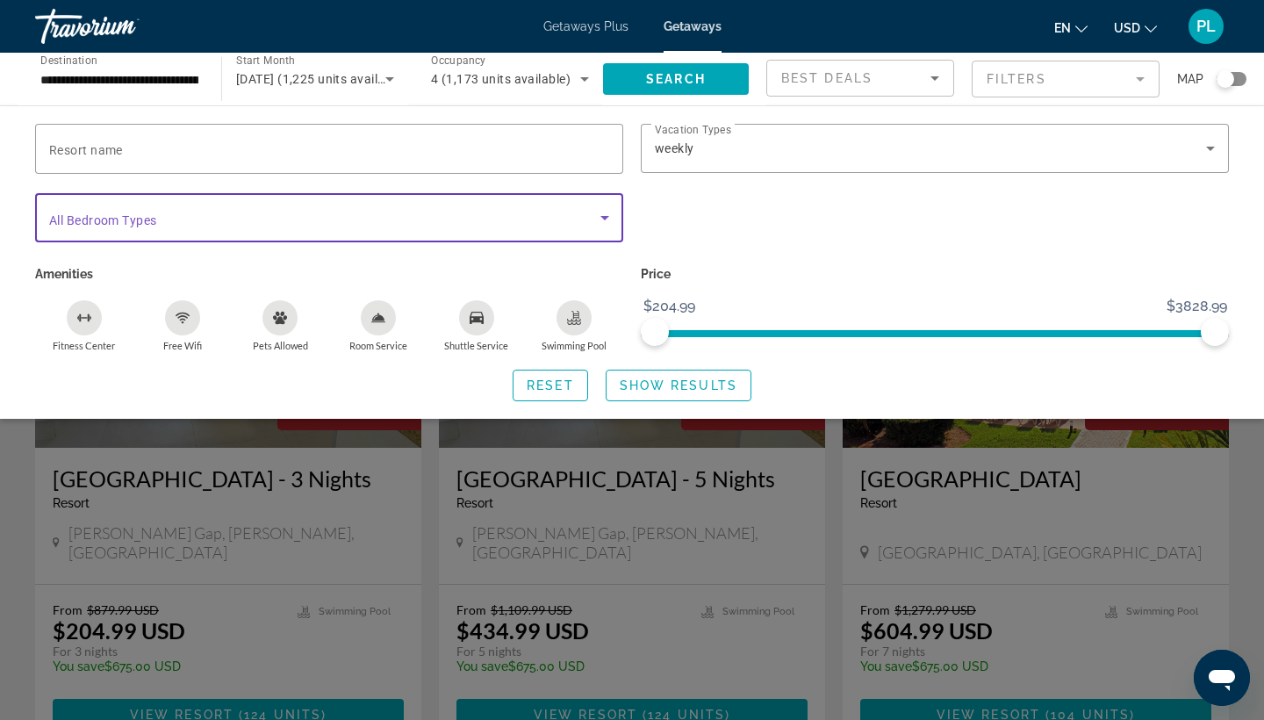
click at [425, 223] on span "Search widget" at bounding box center [324, 217] width 551 height 21
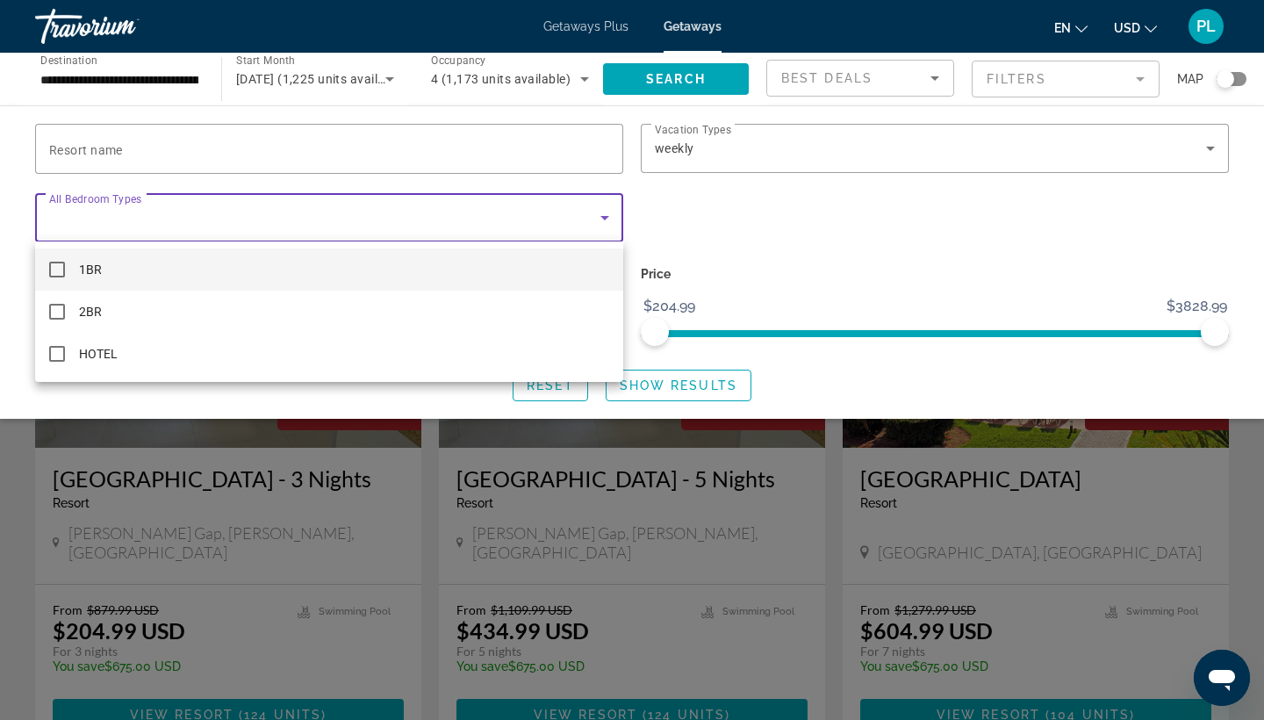
click at [425, 223] on div at bounding box center [632, 360] width 1264 height 720
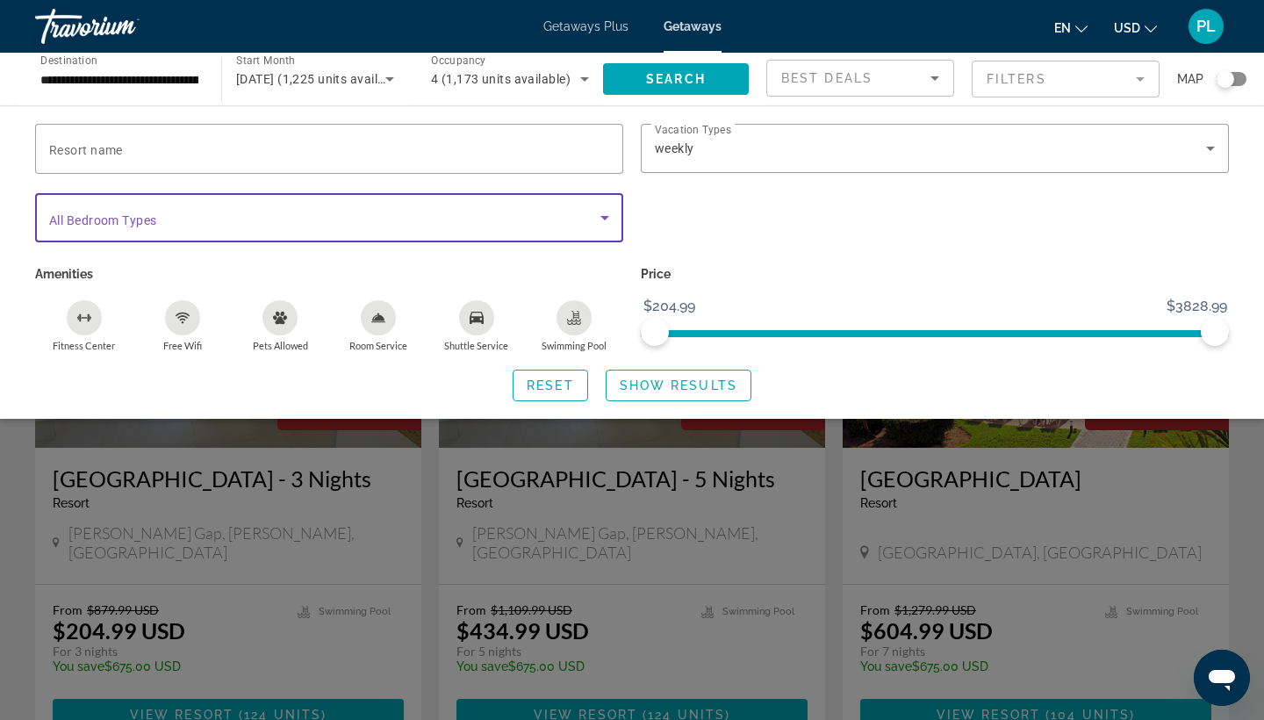
click at [425, 223] on span "Search widget" at bounding box center [324, 217] width 551 height 21
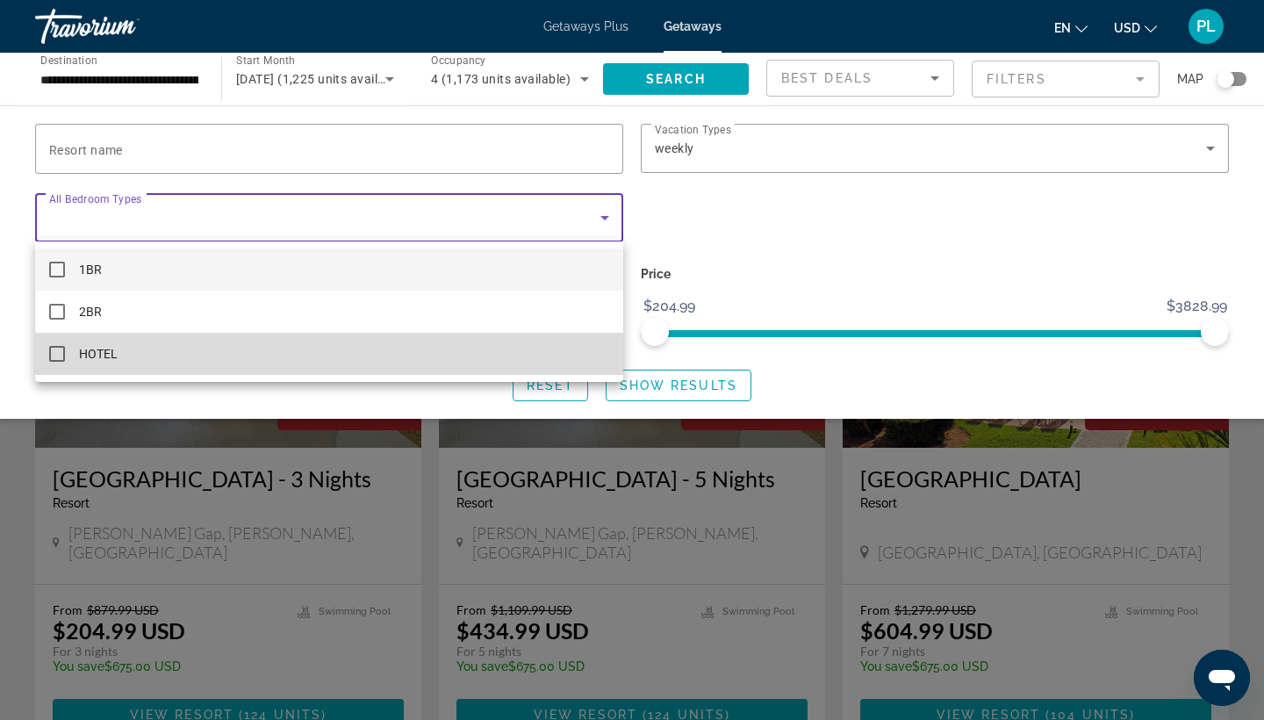
click at [261, 360] on mat-option "HOTEL" at bounding box center [329, 354] width 588 height 42
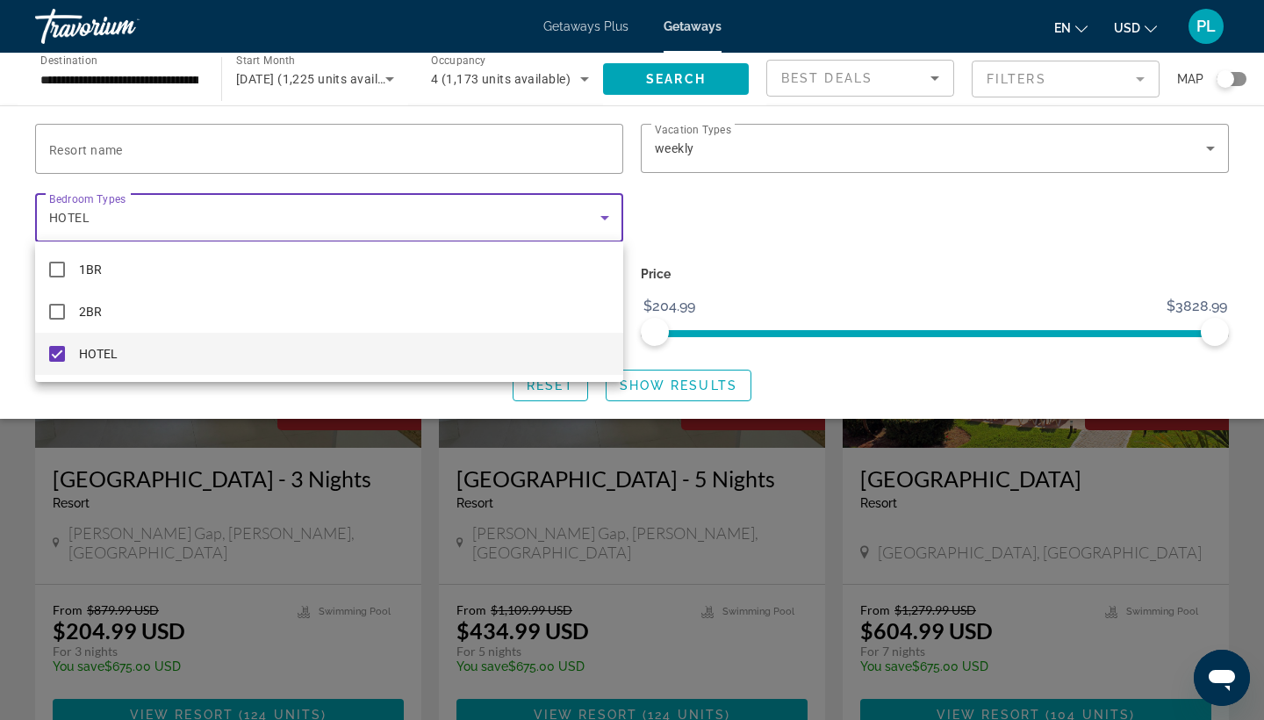
click at [636, 222] on div at bounding box center [632, 360] width 1264 height 720
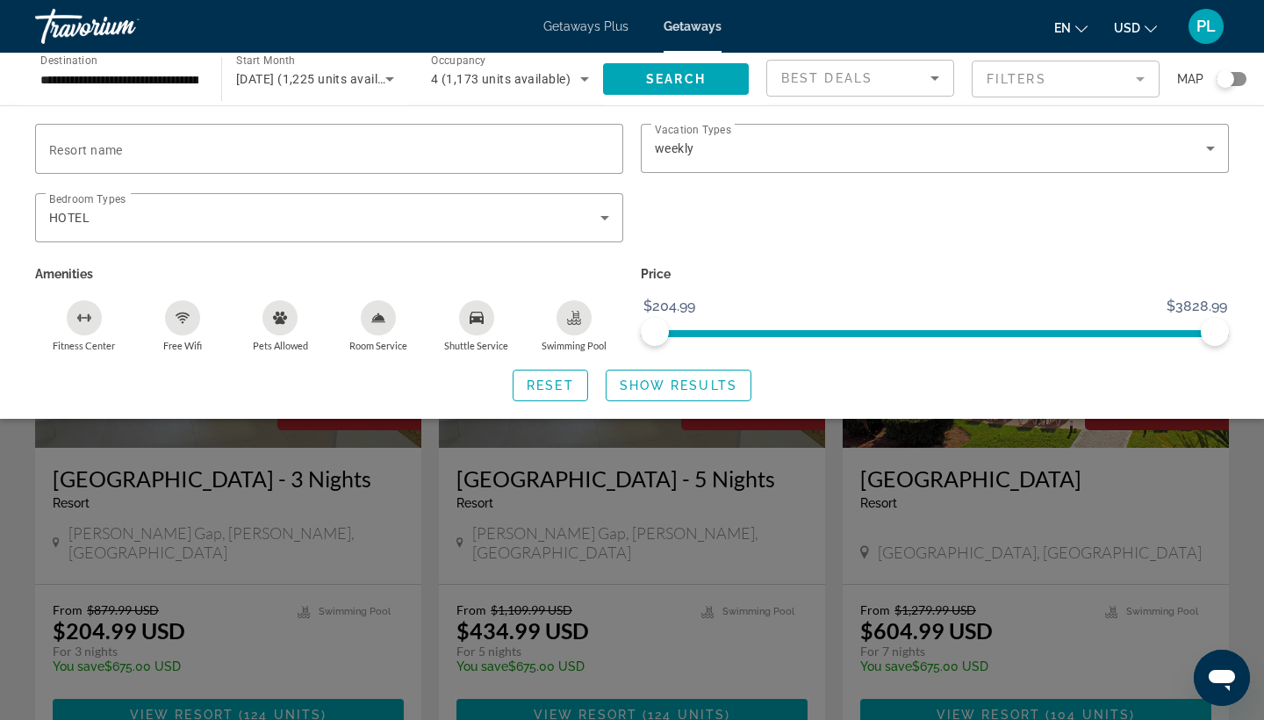
drag, startPoint x: 682, startPoint y: 82, endPoint x: 628, endPoint y: 281, distance: 206.6
click at [628, 105] on div "**********" at bounding box center [632, 79] width 1264 height 53
click at [673, 388] on span "Show Results" at bounding box center [679, 385] width 118 height 14
